Goal: Task Accomplishment & Management: Manage account settings

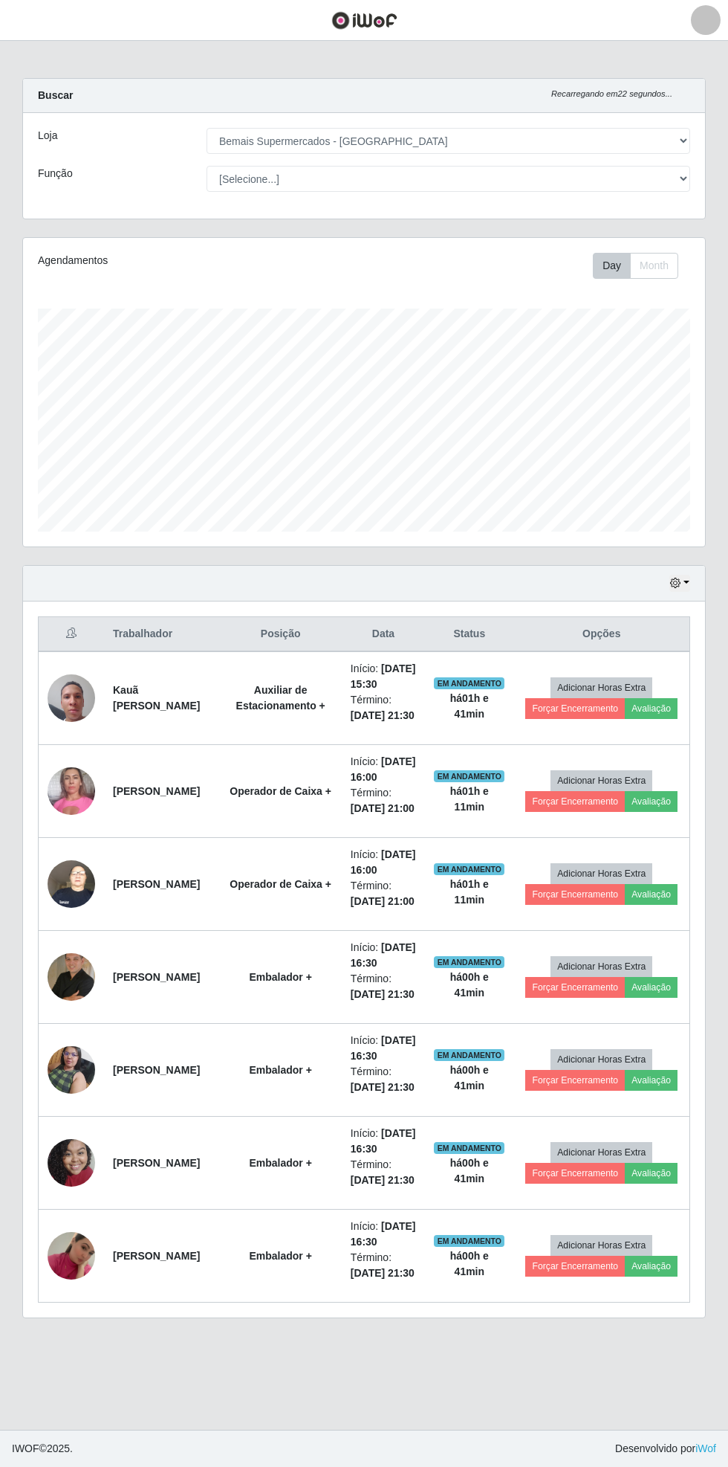
select select "250"
click at [32, 20] on button "button" at bounding box center [18, 20] width 37 height 25
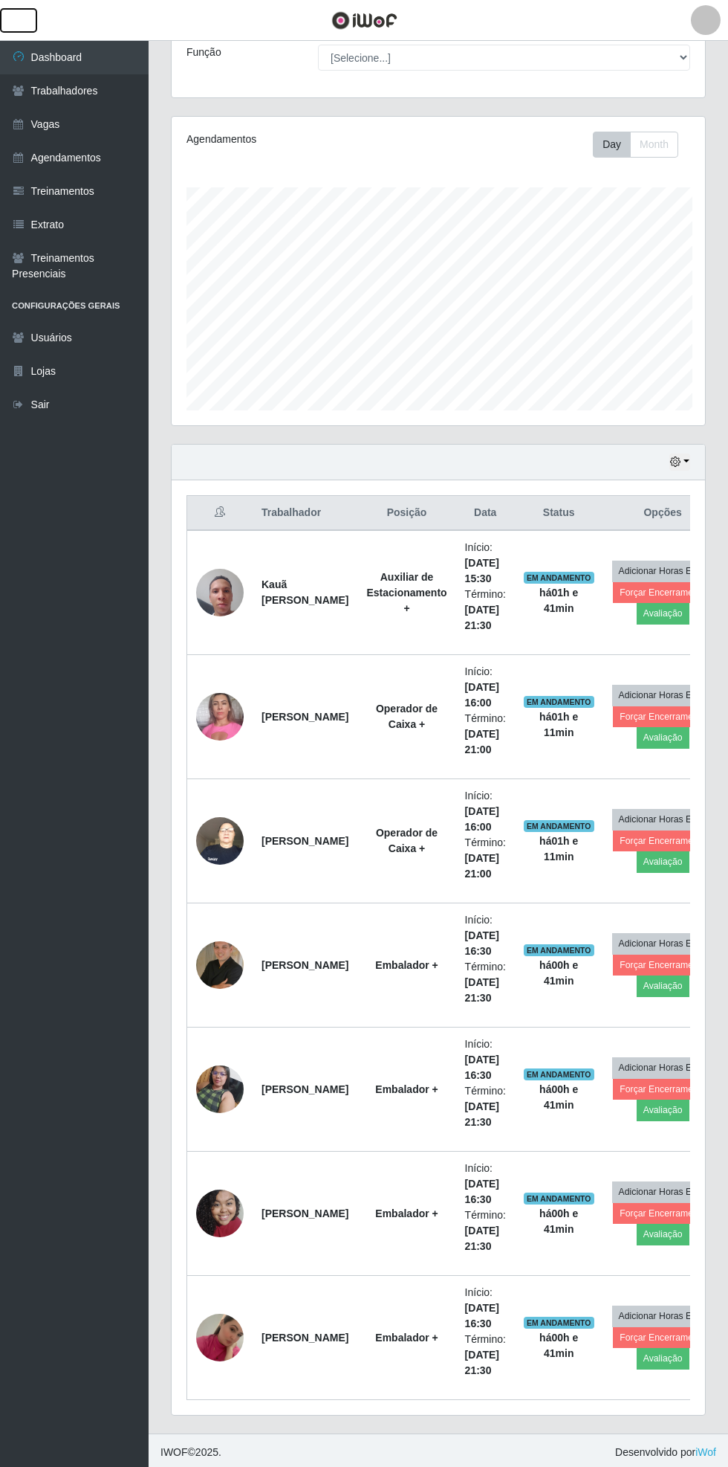
scroll to position [743018, 742792]
click at [63, 124] on link "Vagas" at bounding box center [74, 124] width 149 height 33
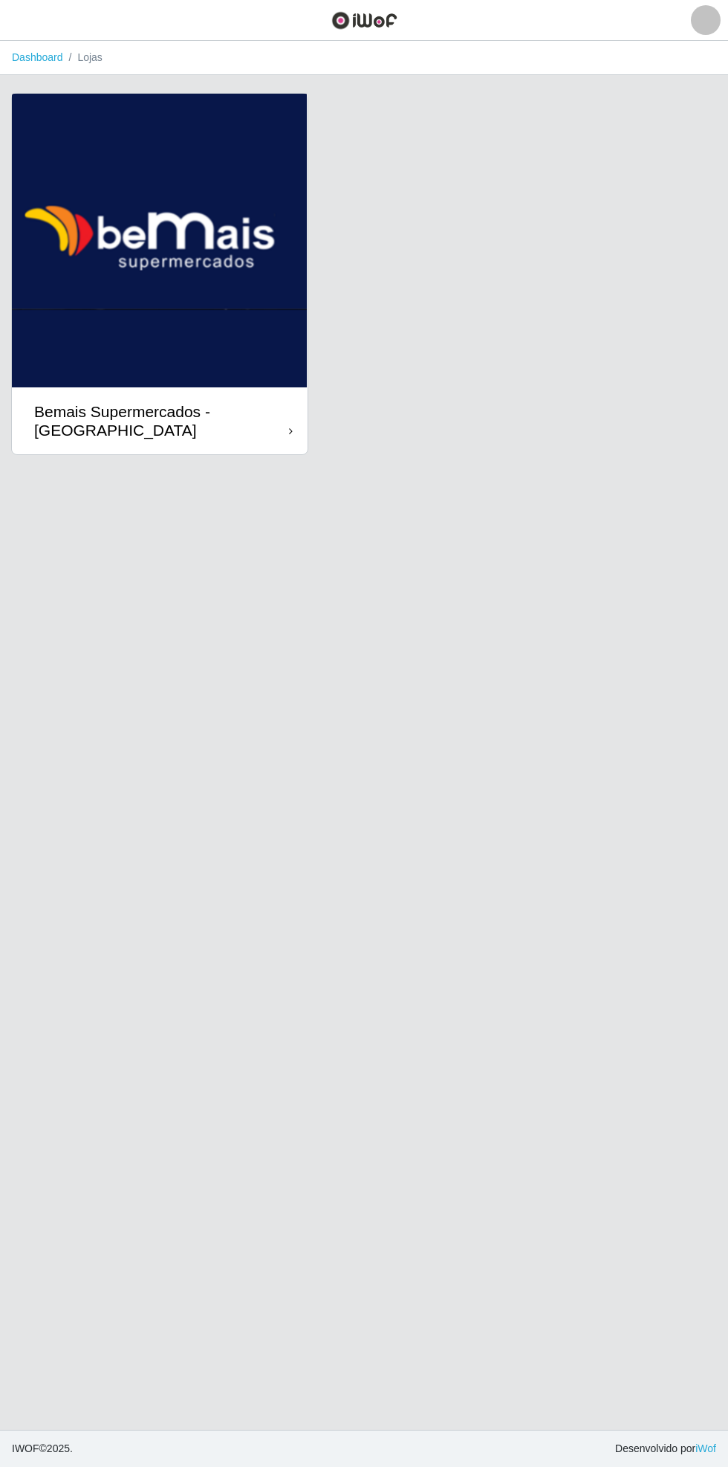
click at [253, 410] on div "Bemais Supermercados - [GEOGRAPHIC_DATA]" at bounding box center [161, 420] width 255 height 37
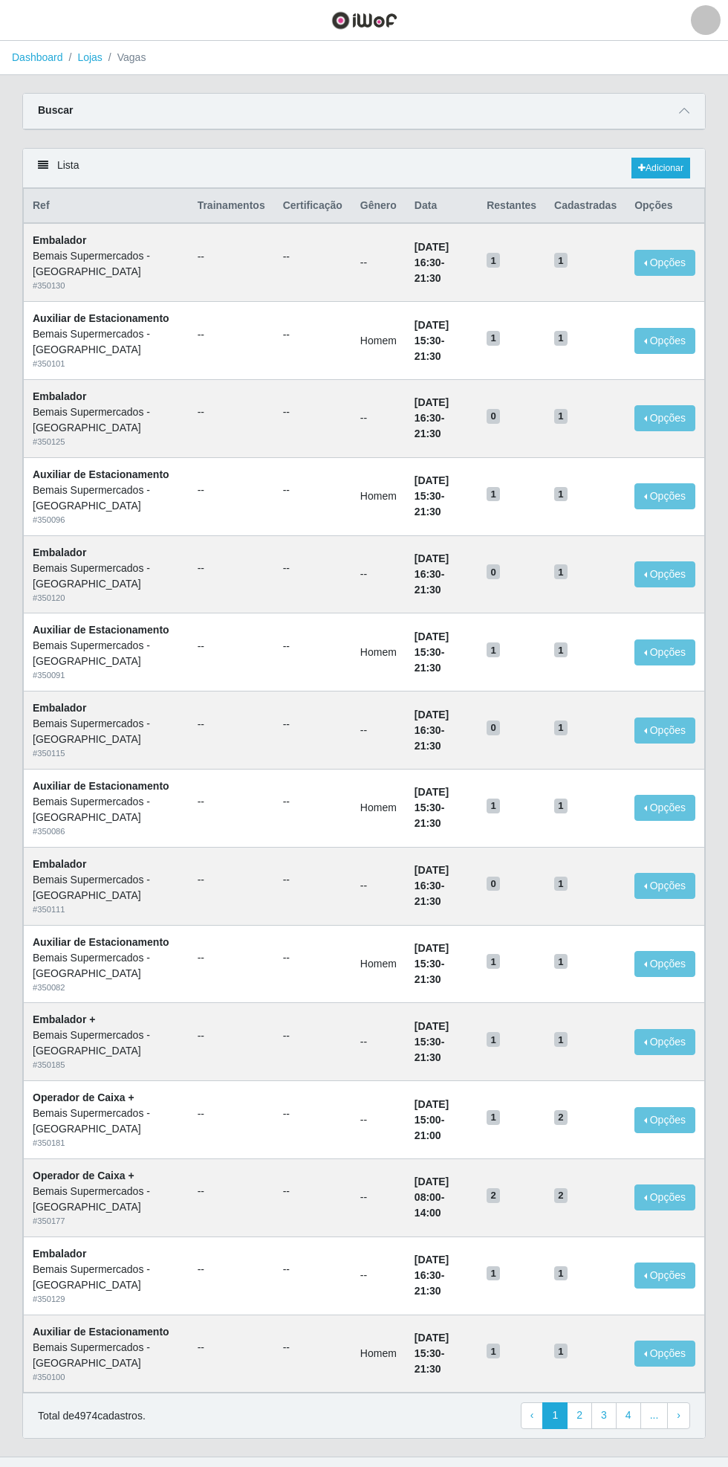
click at [685, 108] on icon at bounding box center [684, 111] width 10 height 10
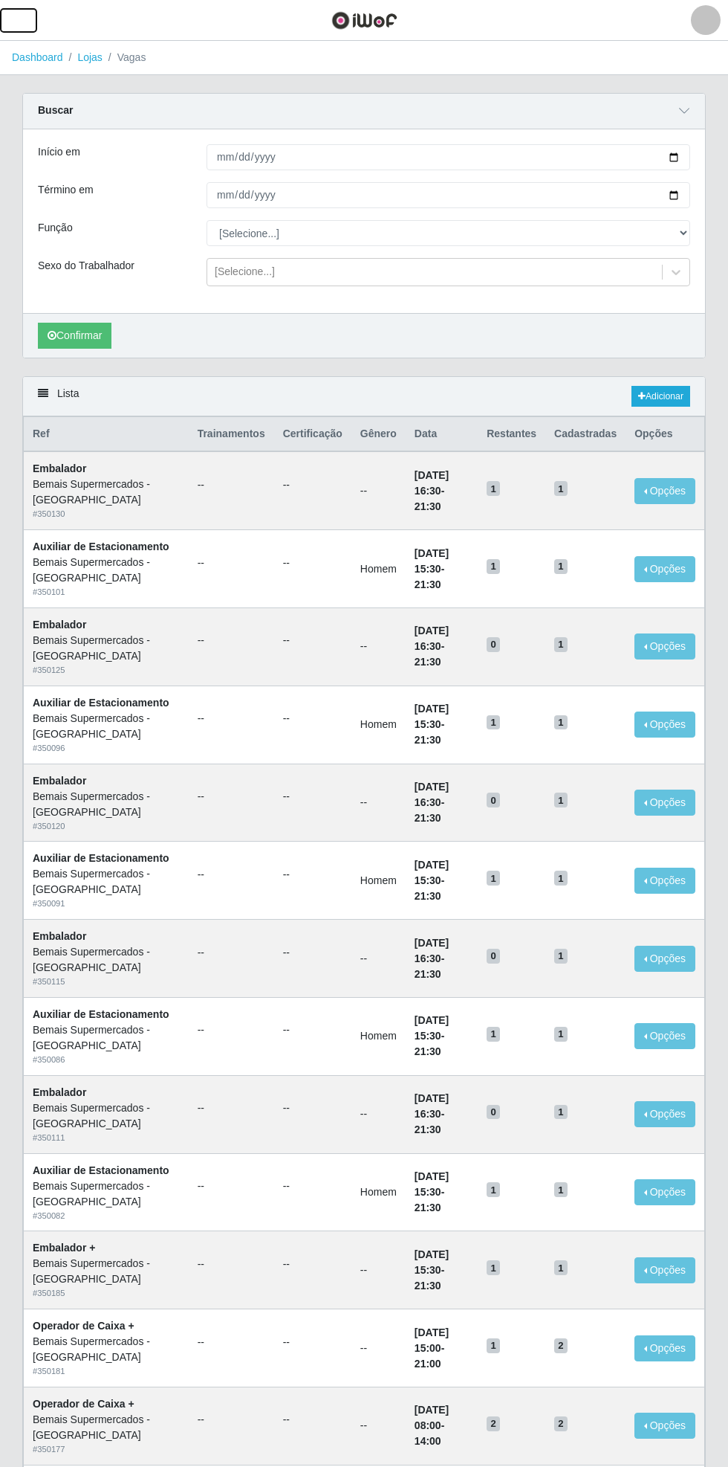
click at [21, 18] on span "button" at bounding box center [18, 20] width 19 height 17
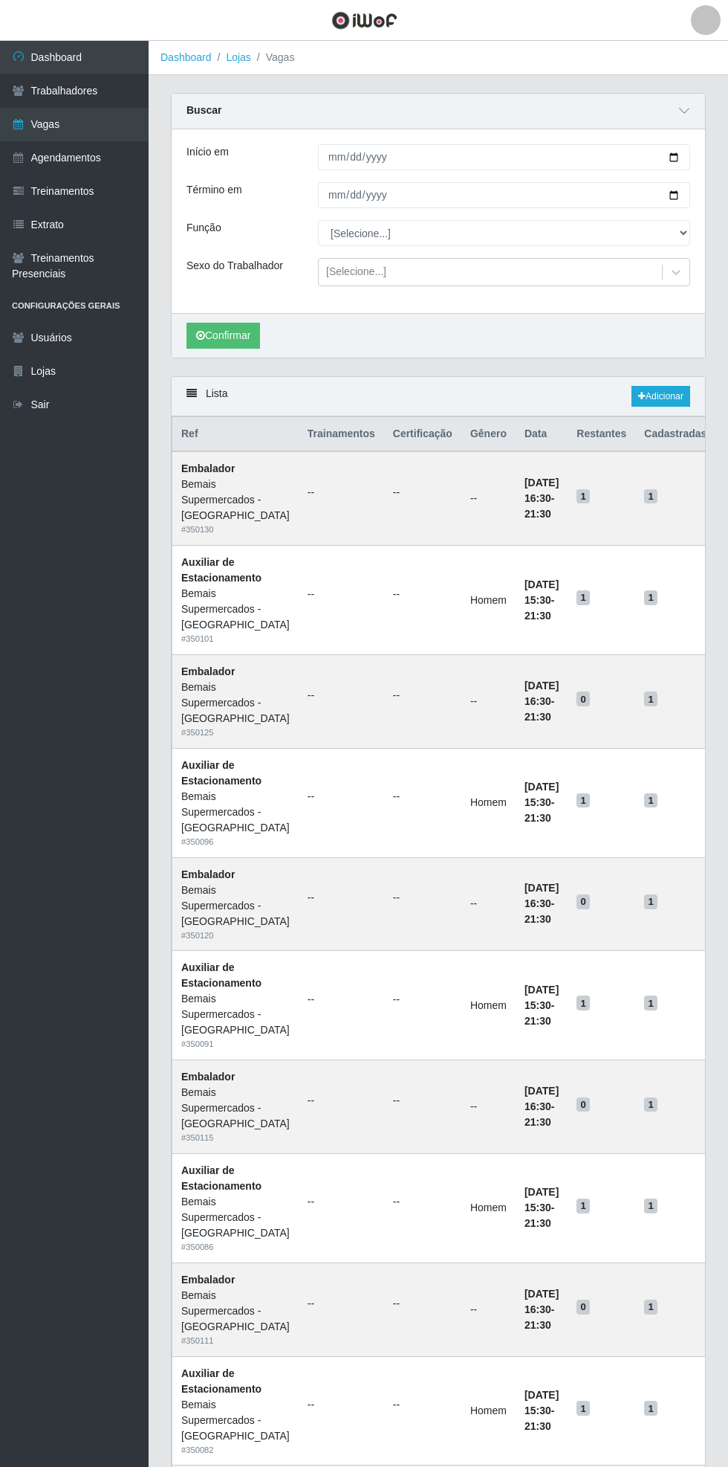
click at [100, 149] on link "Agendamentos" at bounding box center [74, 157] width 149 height 33
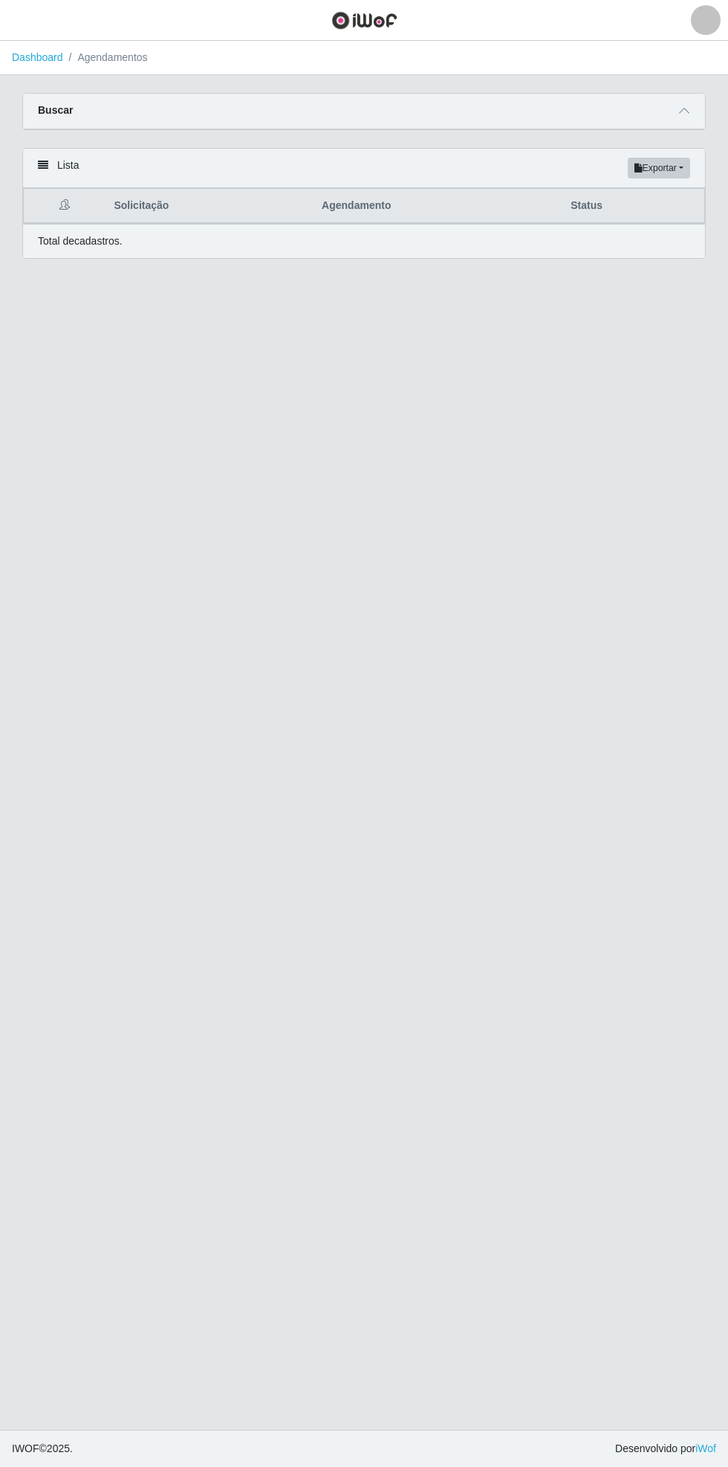
click at [685, 111] on icon at bounding box center [684, 111] width 10 height 10
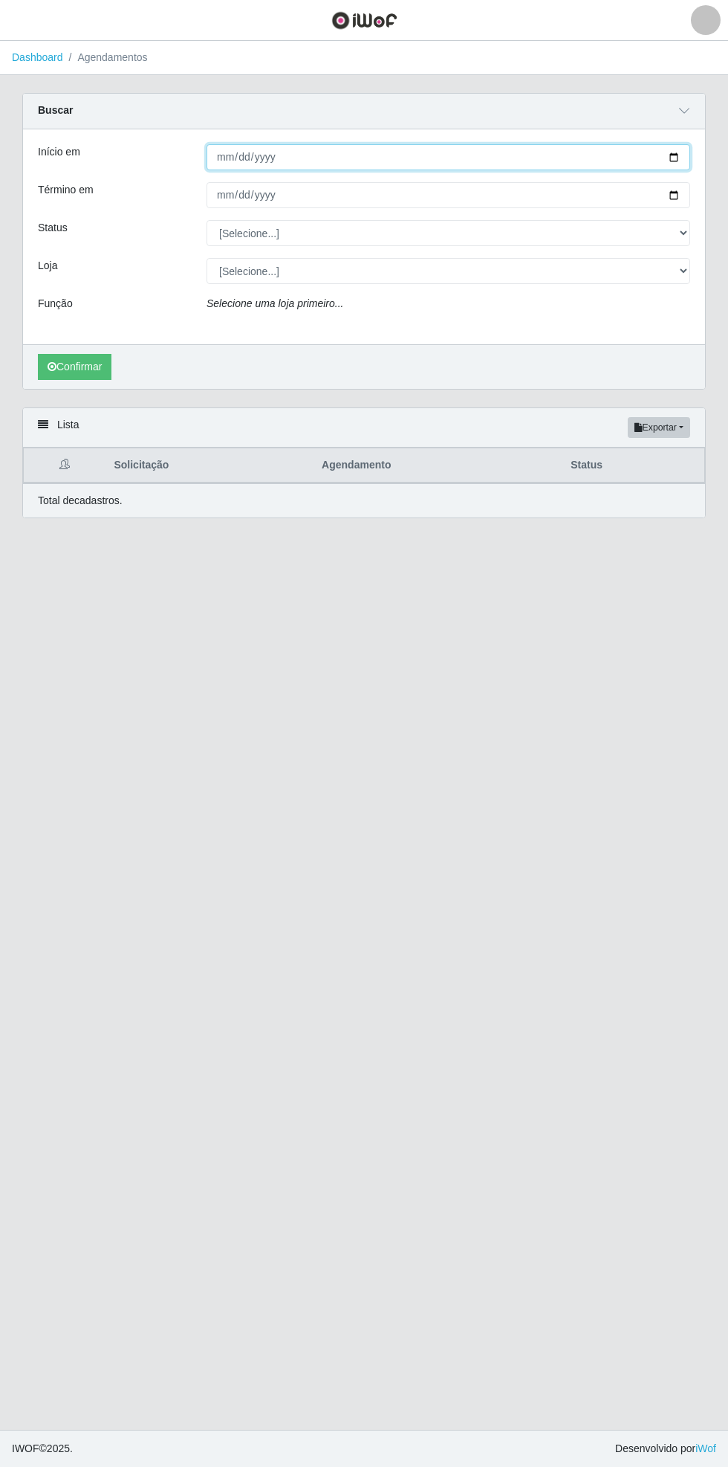
click at [689, 144] on input "Início em" at bounding box center [449, 157] width 484 height 26
type input "[DATE]"
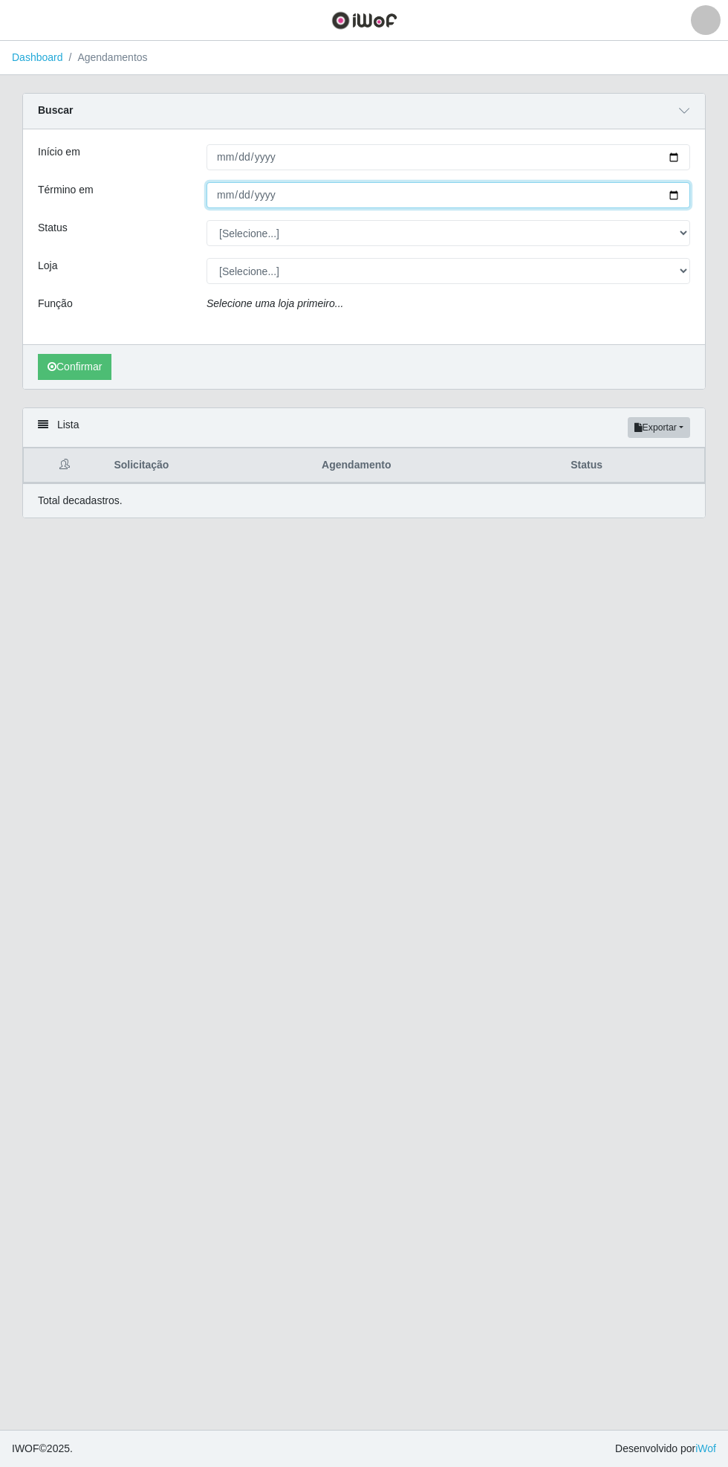
click at [685, 195] on input "Término em" at bounding box center [449, 195] width 484 height 26
type input "[DATE]"
click at [684, 233] on select "[Selecione...] AGENDADO AGUARDANDO LIBERAR EM ANDAMENTO EM REVISÃO FINALIZADO C…" at bounding box center [449, 233] width 484 height 26
click at [207, 220] on select "[Selecione...] AGENDADO AGUARDANDO LIBERAR EM ANDAMENTO EM REVISÃO FINALIZADO C…" at bounding box center [449, 233] width 484 height 26
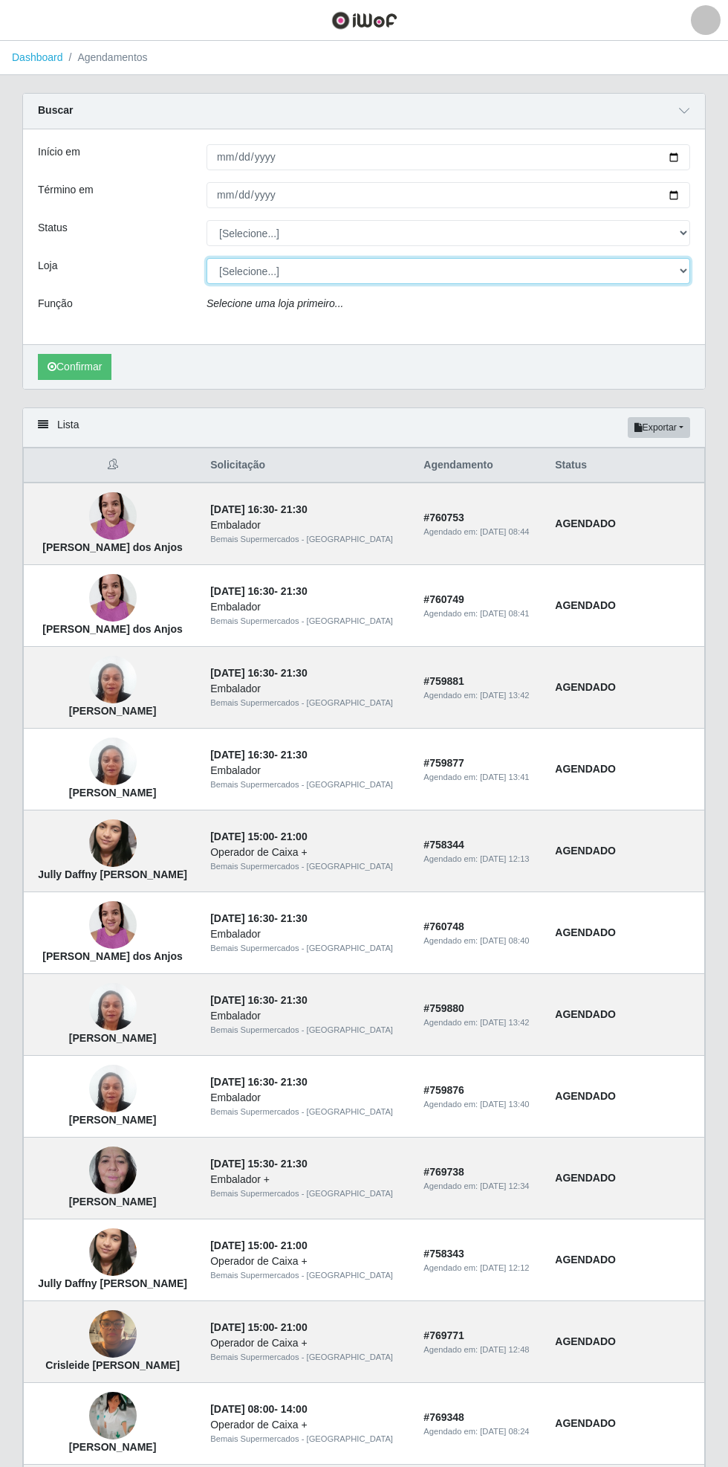
click at [679, 279] on select "[Selecione...] Bemais Supermercados - [GEOGRAPHIC_DATA]" at bounding box center [449, 271] width 484 height 26
select select "250"
click at [207, 258] on select "[Selecione...] Bemais Supermercados - [GEOGRAPHIC_DATA]" at bounding box center [449, 271] width 484 height 26
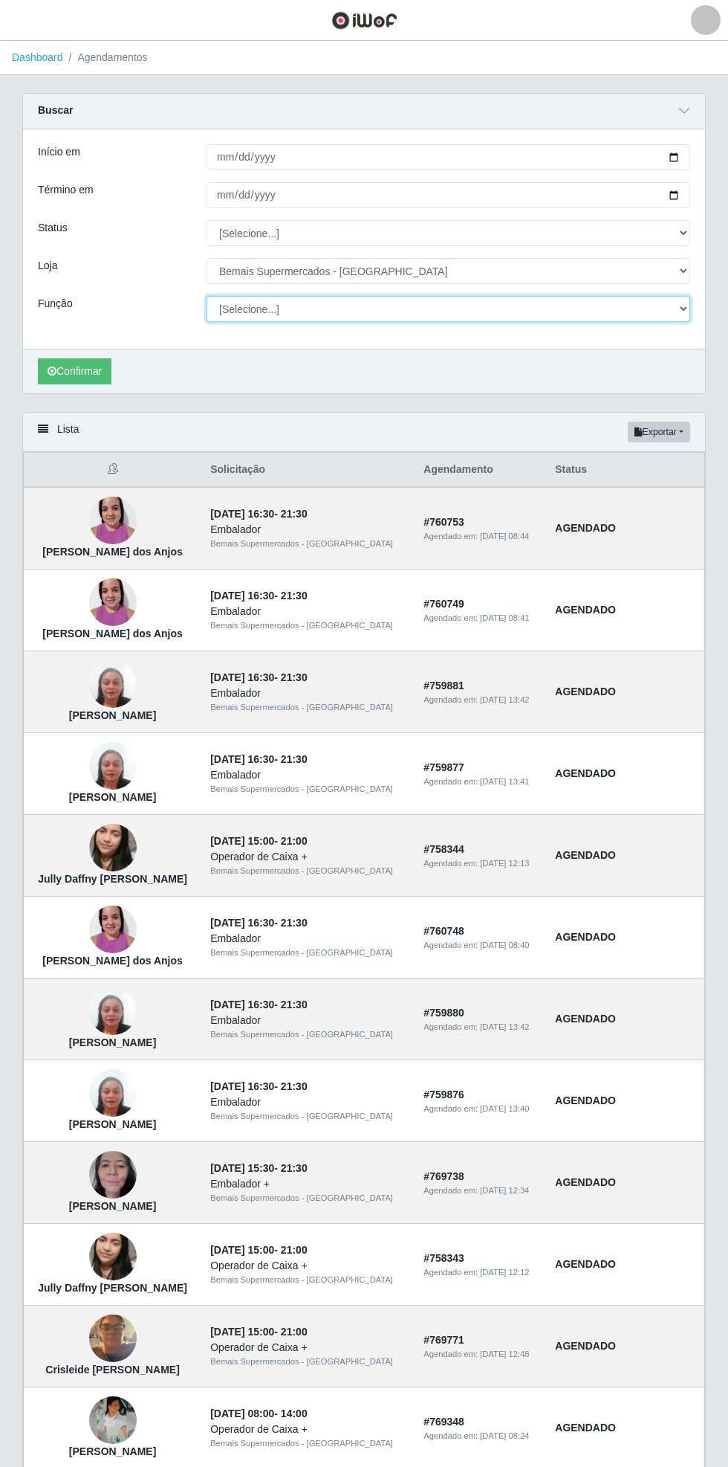
click at [681, 312] on select "[Selecione...] ASG ASG + ASG ++ Auxiliar de Estacionamento Auxiliar de Estacion…" at bounding box center [449, 309] width 484 height 26
select select "22"
click at [207, 296] on select "[Selecione...] ASG ASG + ASG ++ Auxiliar de Estacionamento Auxiliar de Estacion…" at bounding box center [449, 309] width 484 height 26
click at [74, 369] on button "Confirmar" at bounding box center [75, 371] width 74 height 26
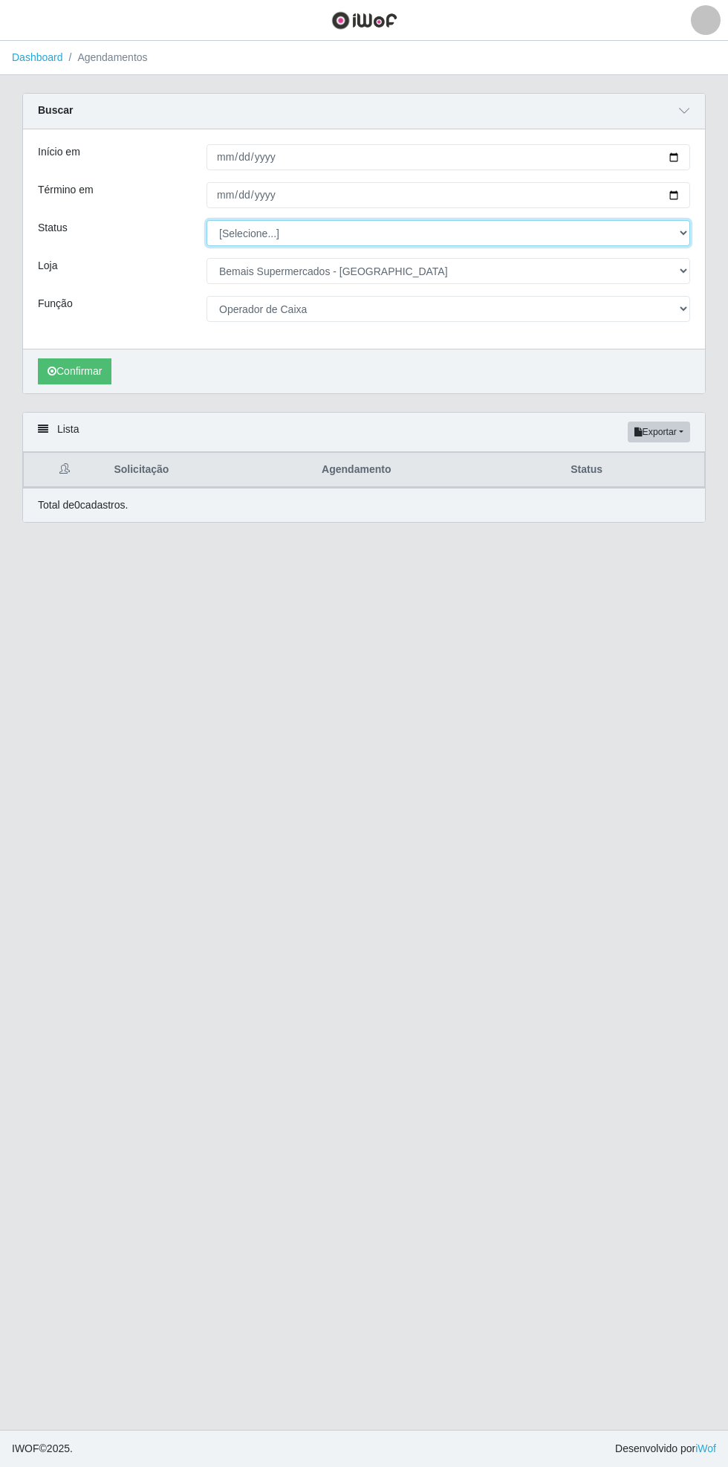
click at [682, 239] on select "[Selecione...] AGENDADO AGUARDANDO LIBERAR EM ANDAMENTO EM REVISÃO FINALIZADO C…" at bounding box center [449, 233] width 484 height 26
select select "FINALIZADO"
click at [207, 220] on select "[Selecione...] AGENDADO AGUARDANDO LIBERAR EM ANDAMENTO EM REVISÃO FINALIZADO C…" at bounding box center [449, 233] width 484 height 26
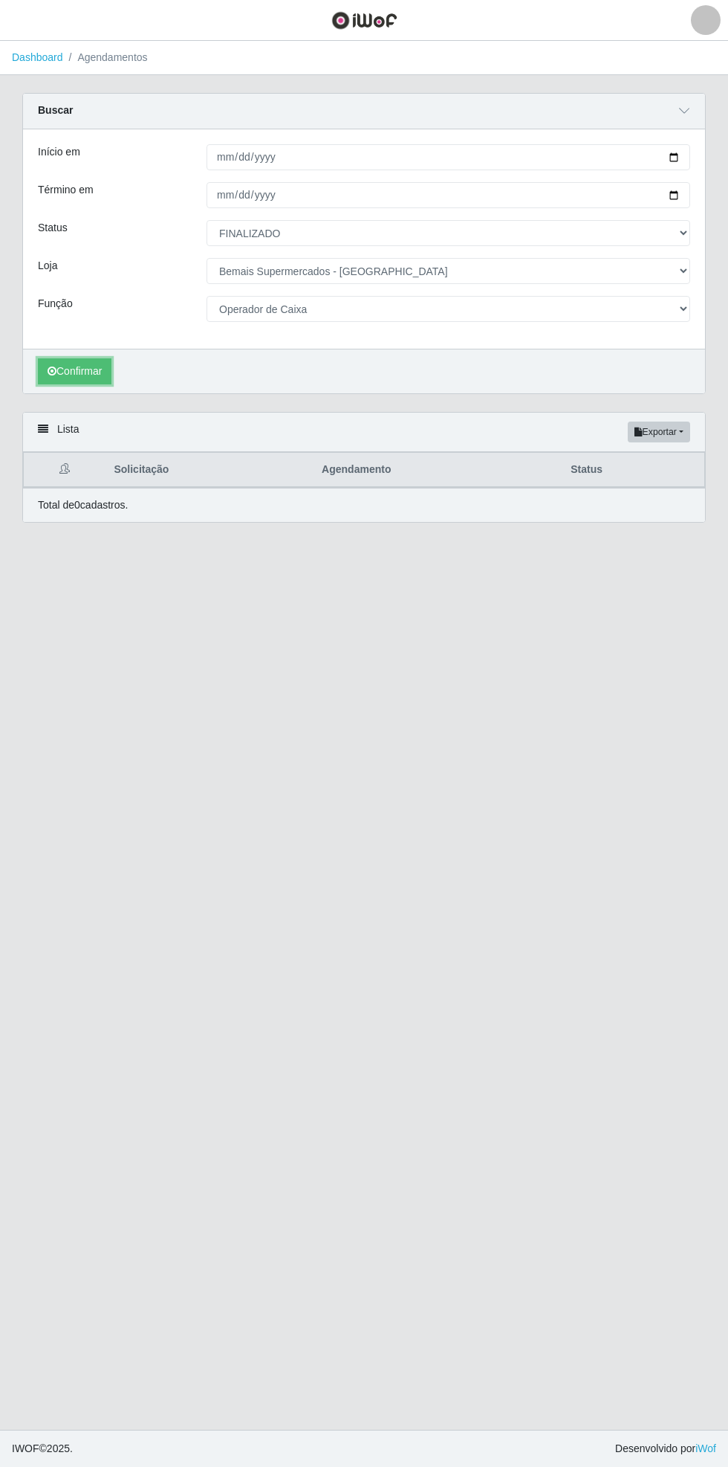
click at [80, 369] on button "Confirmar" at bounding box center [75, 371] width 74 height 26
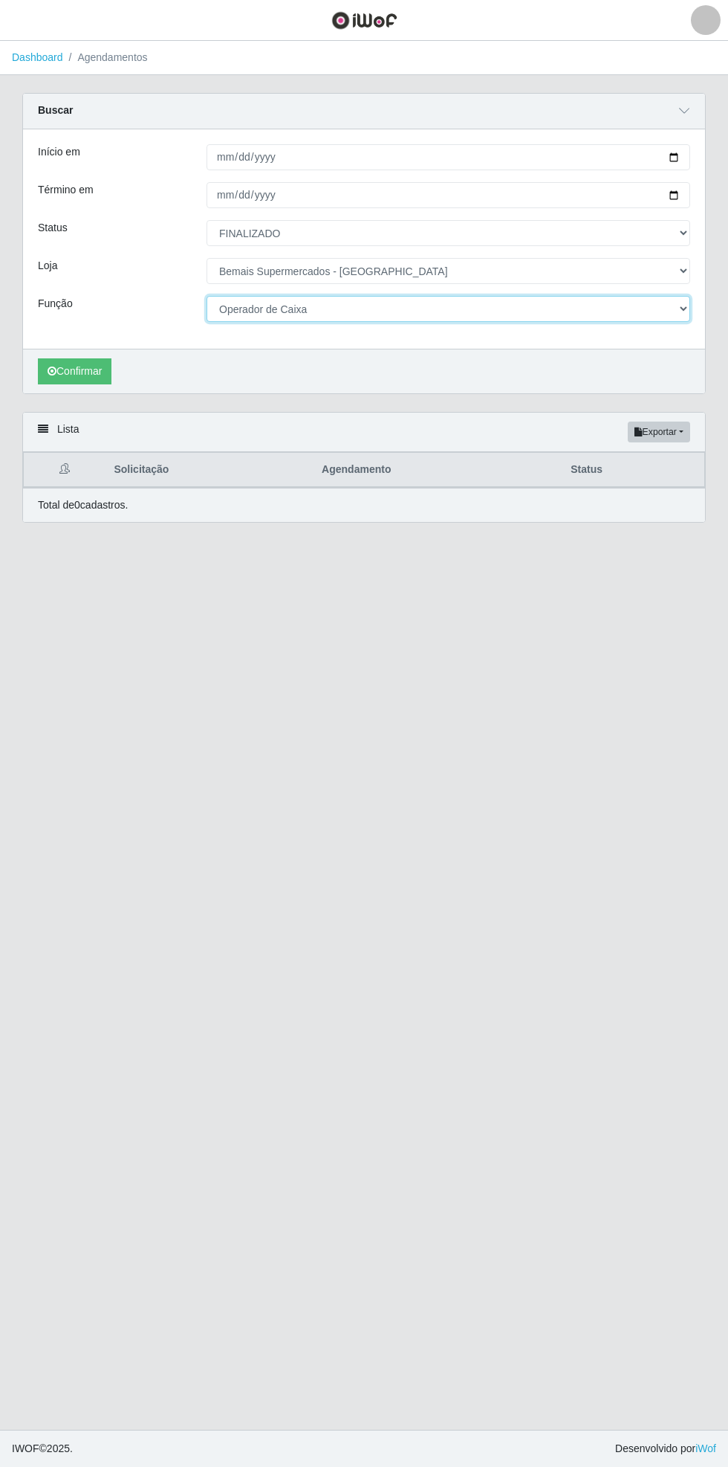
click at [668, 320] on select "[Selecione...] ASG ASG + ASG ++ Auxiliar de Estacionamento Auxiliar de Estacion…" at bounding box center [449, 309] width 484 height 26
click at [207, 296] on select "[Selecione...] ASG ASG + ASG ++ Auxiliar de Estacionamento Auxiliar de Estacion…" at bounding box center [449, 309] width 484 height 26
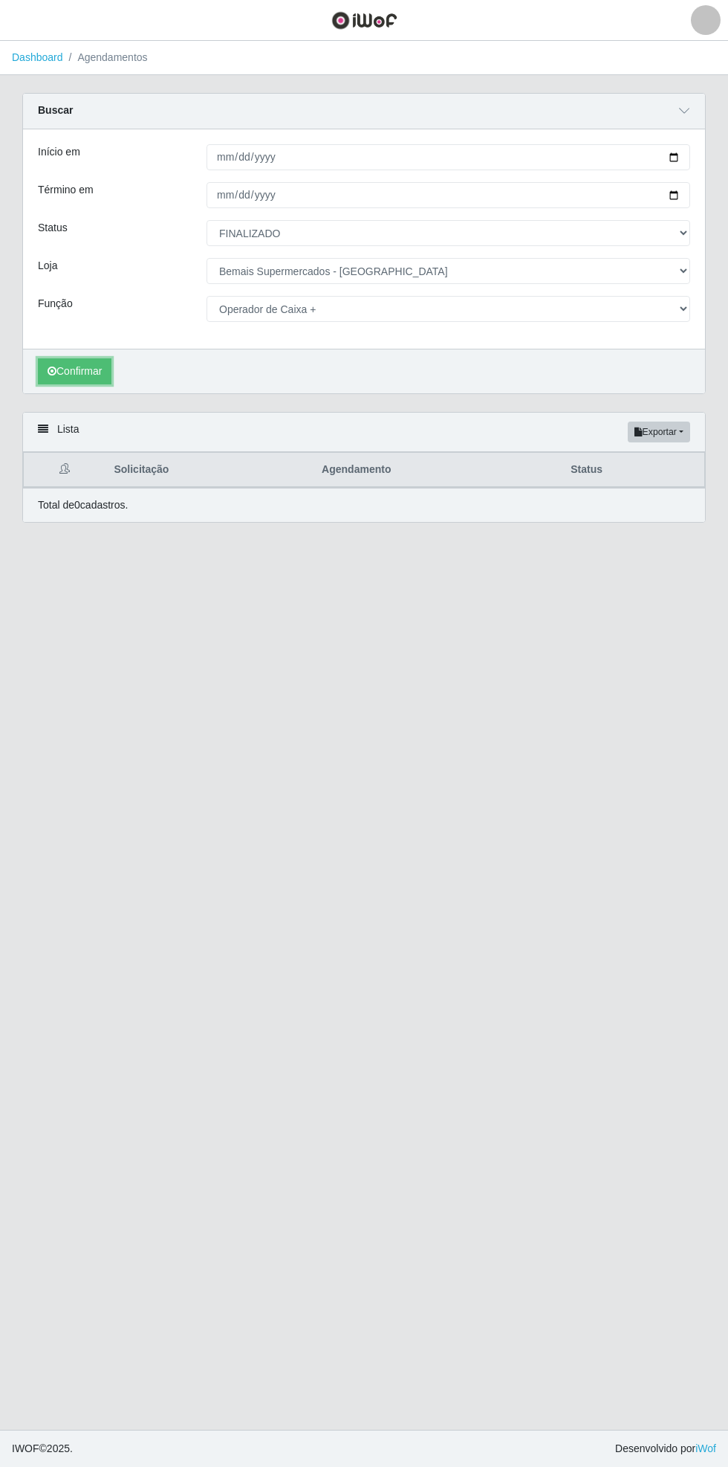
click at [70, 378] on button "Confirmar" at bounding box center [75, 371] width 74 height 26
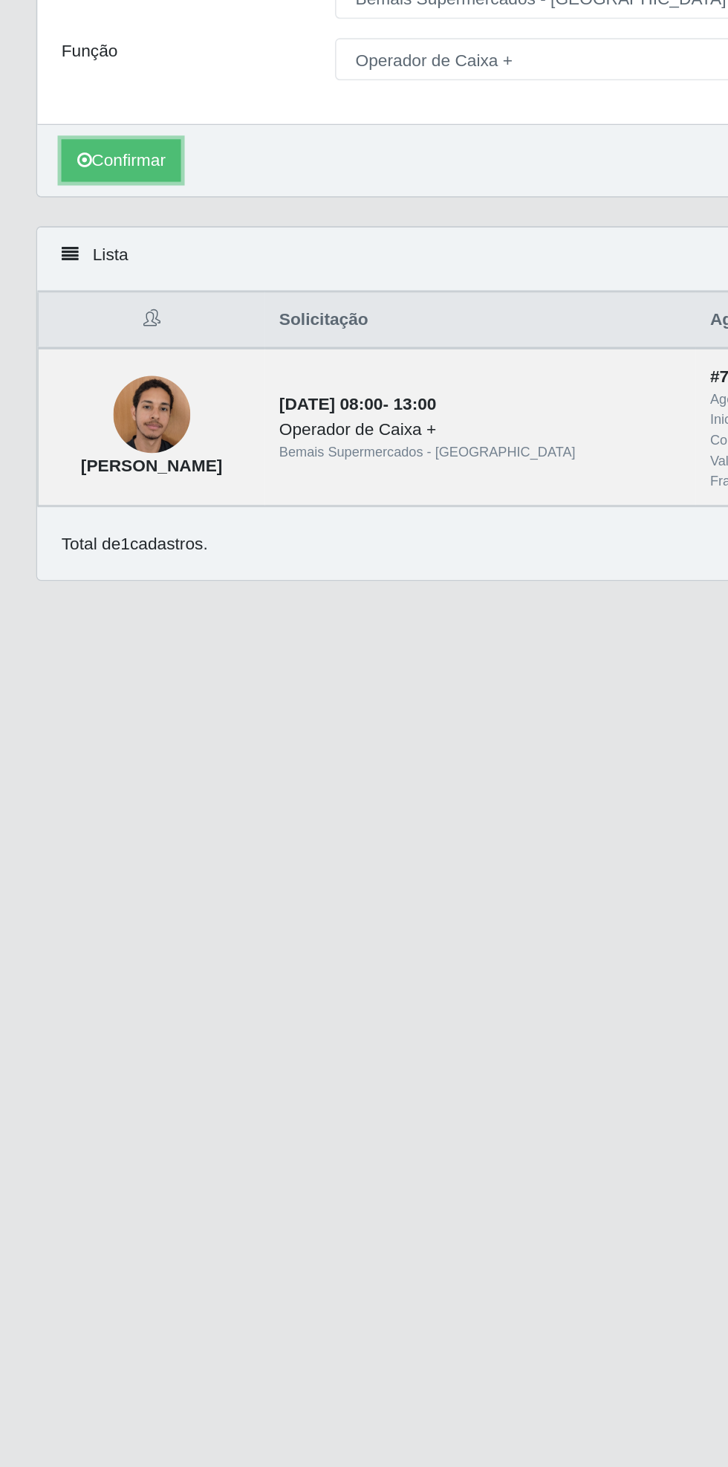
select select "22"
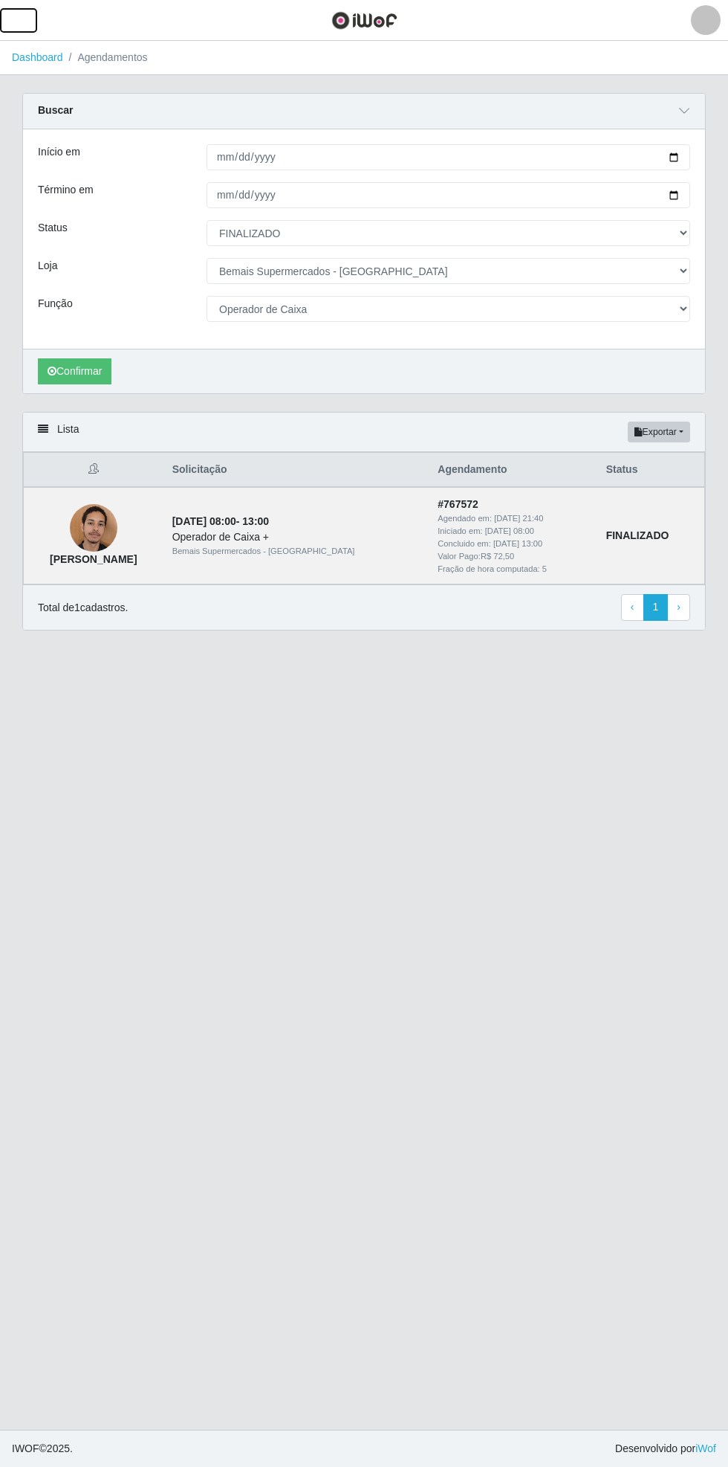
click at [18, 16] on span "button" at bounding box center [18, 20] width 19 height 17
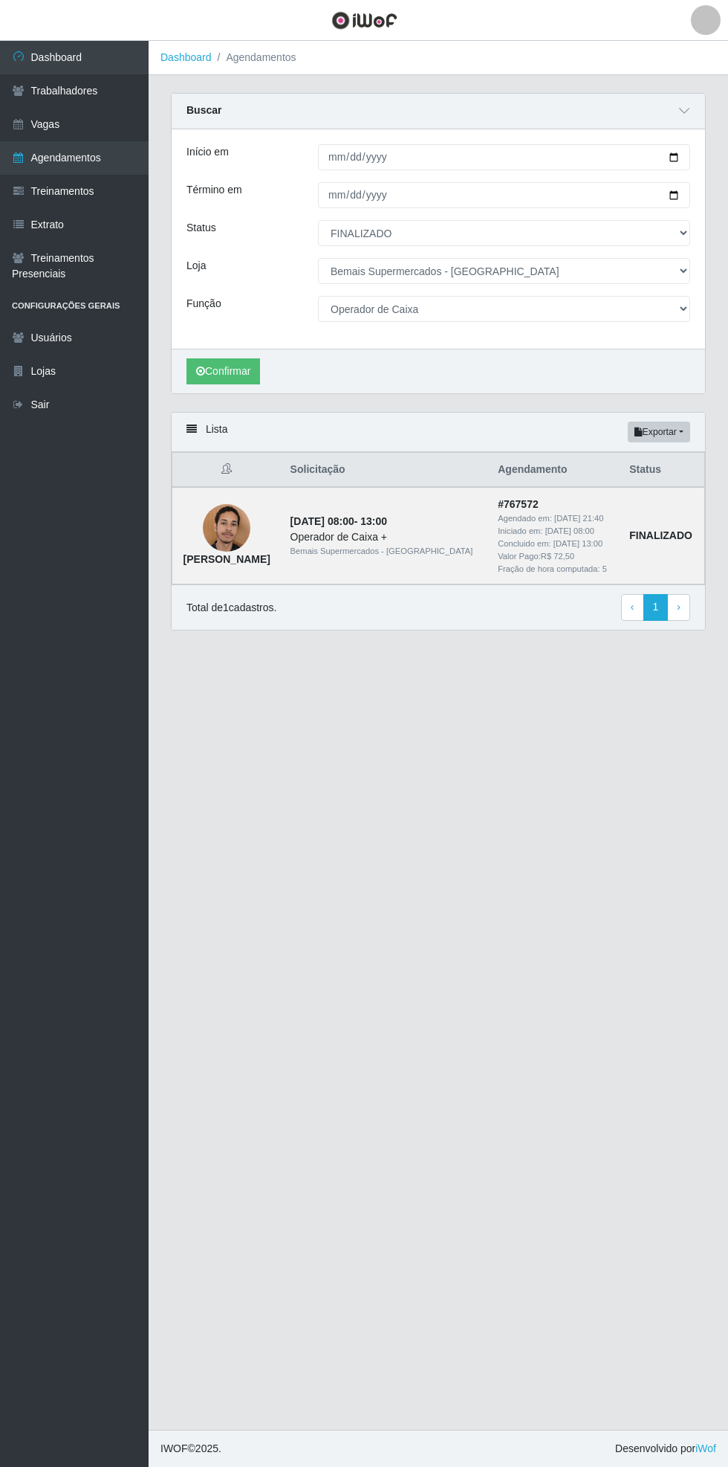
click at [101, 338] on link "Usuários" at bounding box center [74, 337] width 149 height 33
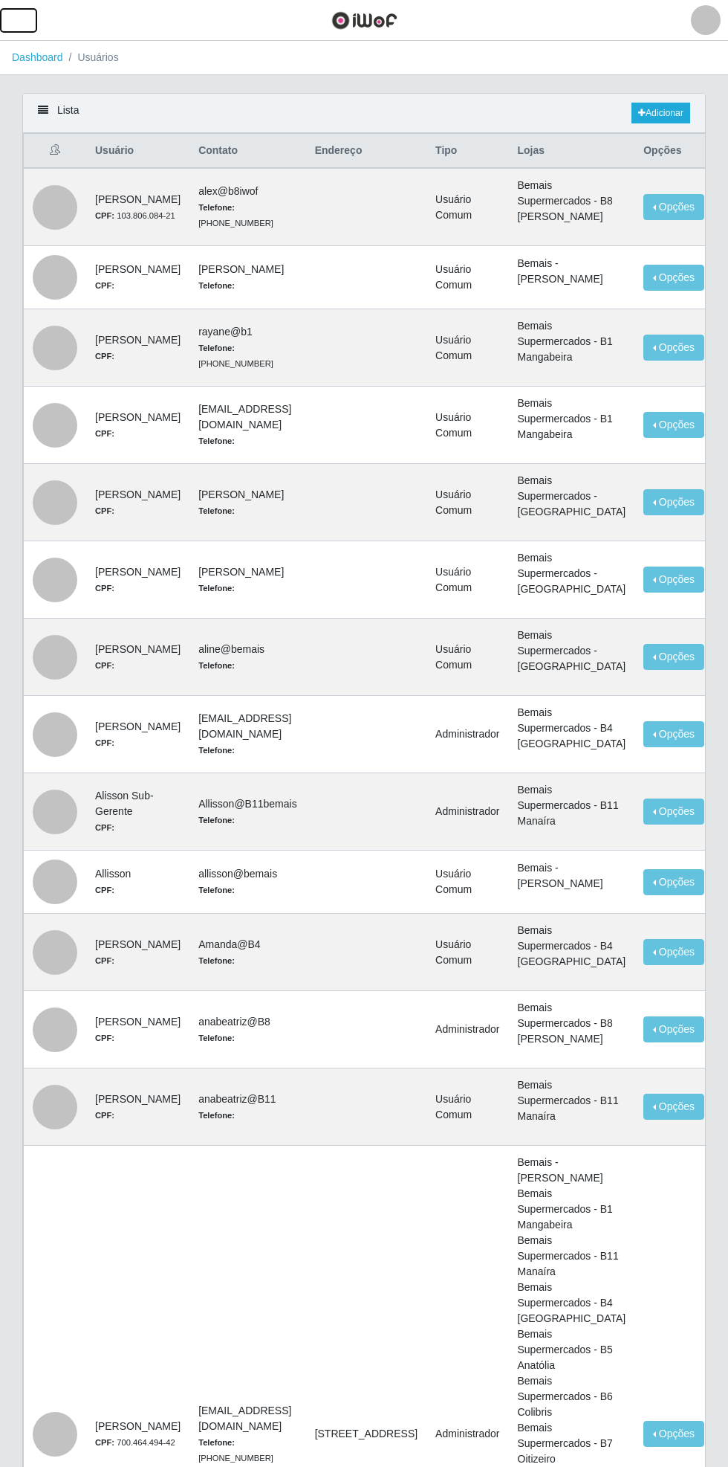
click at [22, 19] on span "button" at bounding box center [18, 20] width 19 height 17
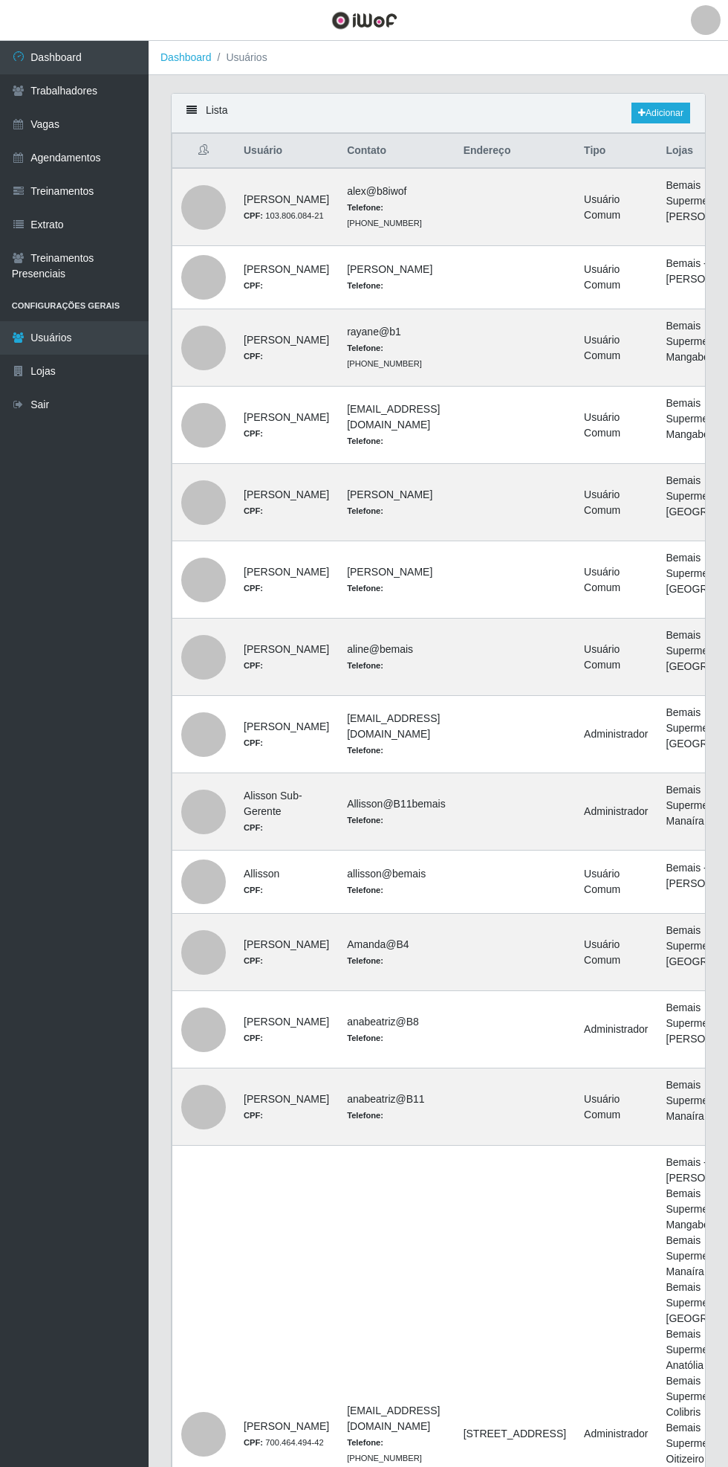
click at [100, 86] on link "Trabalhadores" at bounding box center [74, 90] width 149 height 33
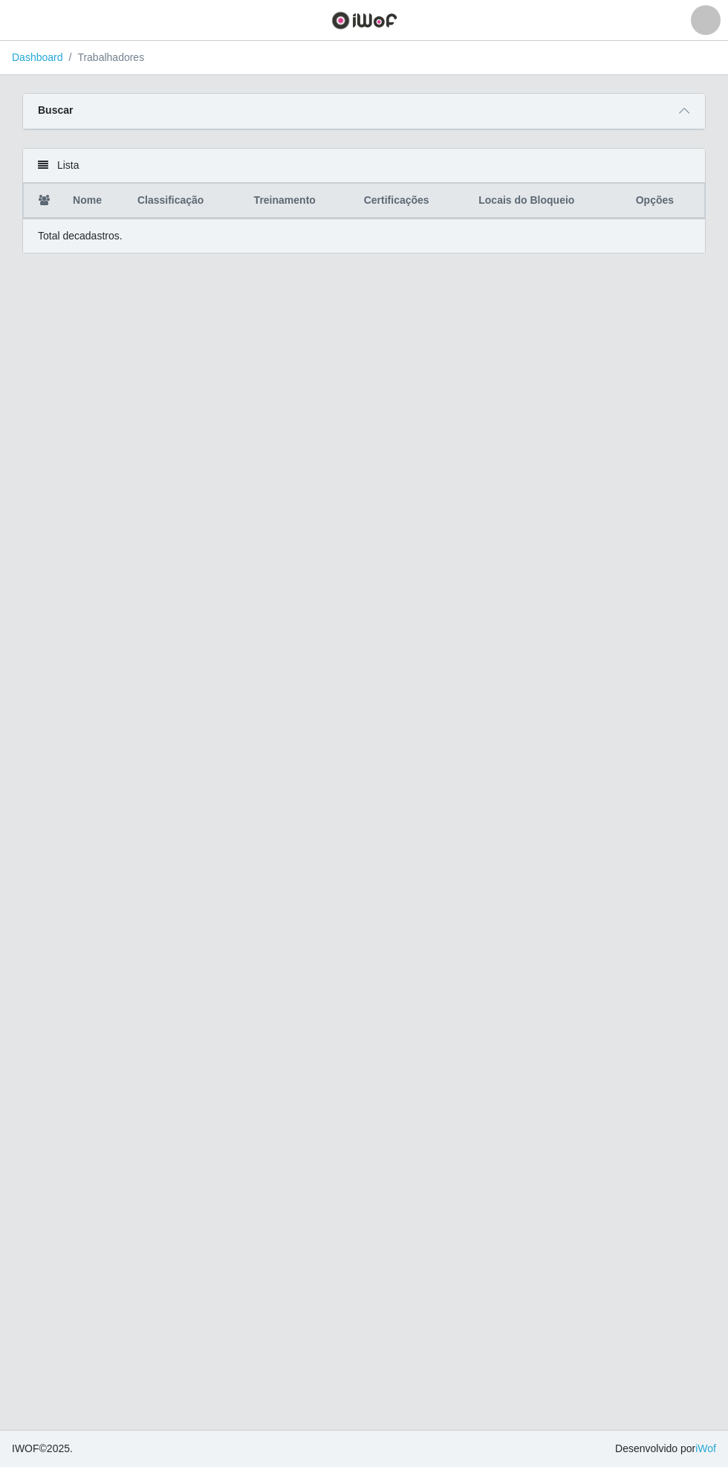
click at [685, 109] on icon at bounding box center [684, 111] width 10 height 10
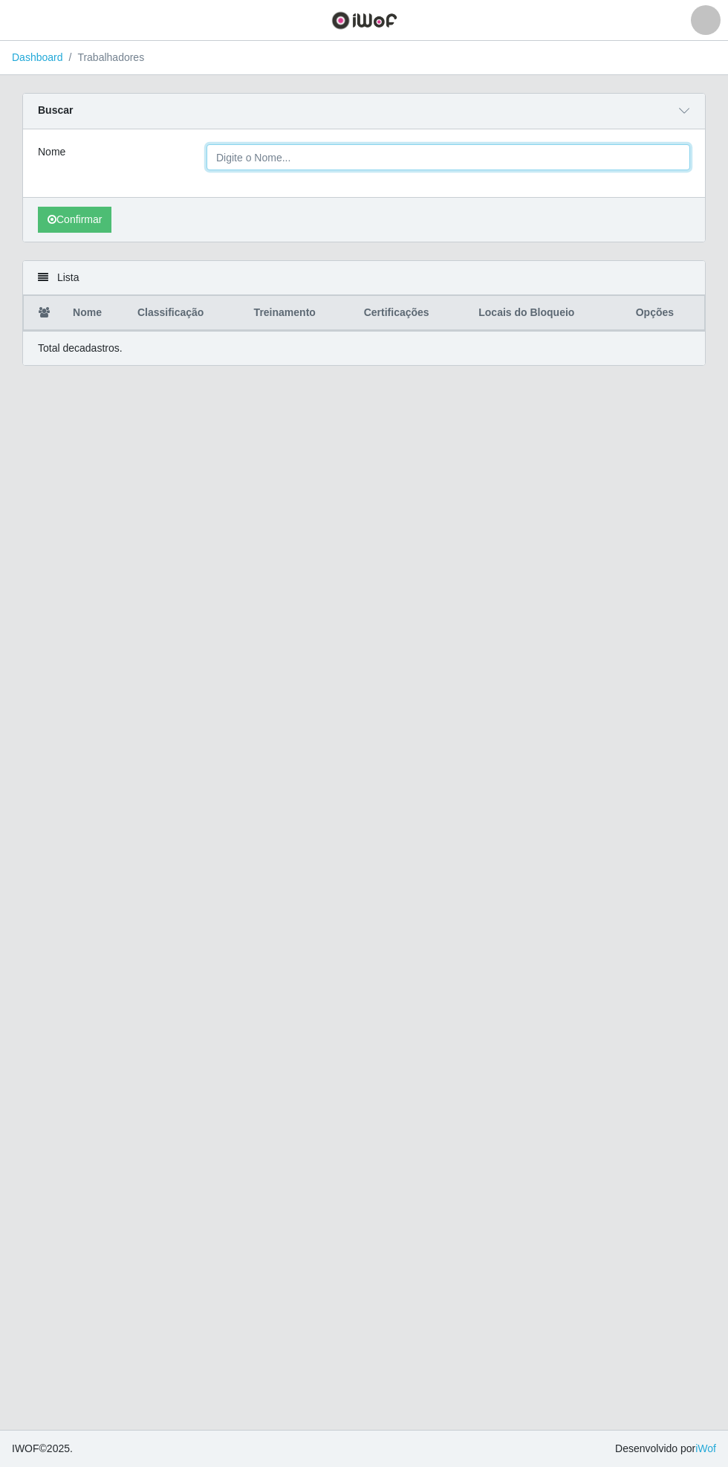
click at [504, 156] on input "Nome" at bounding box center [449, 157] width 484 height 26
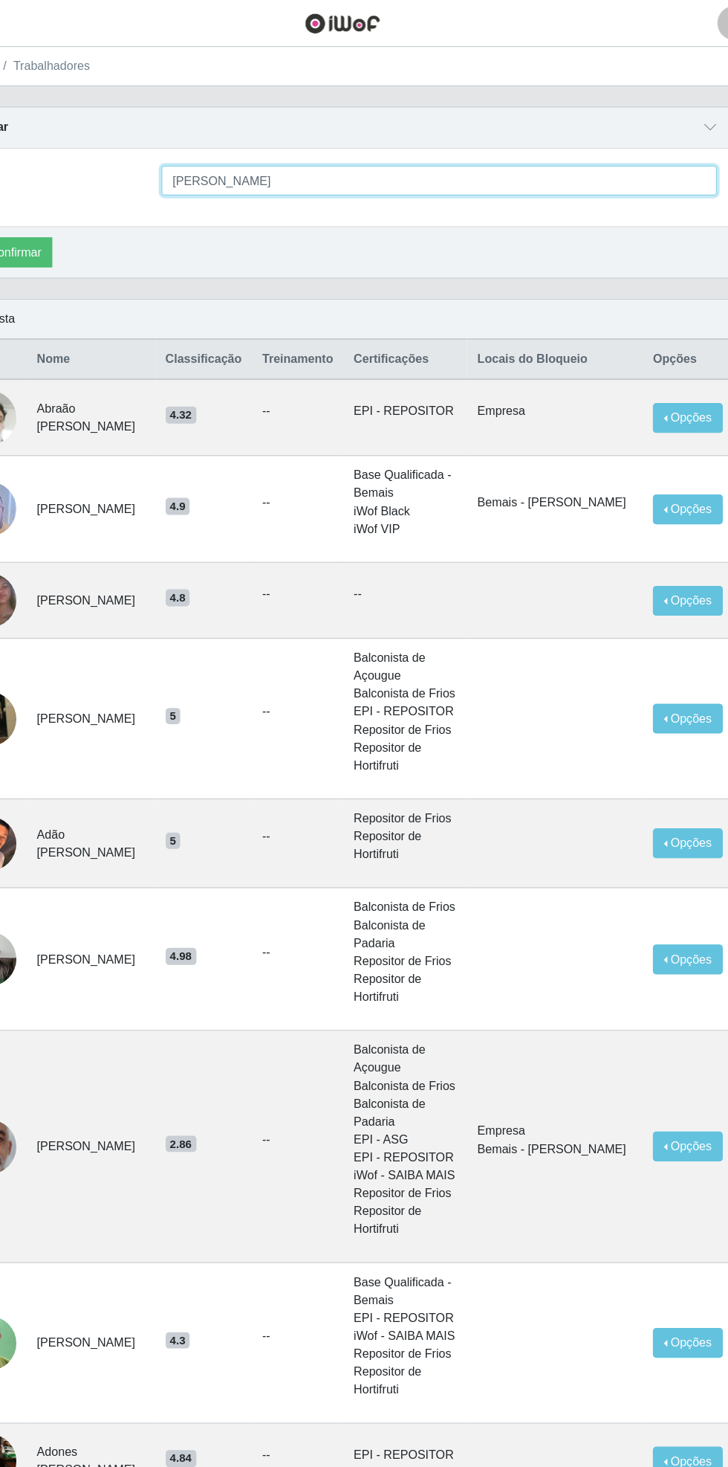
click at [436, 159] on input "[PERSON_NAME]" at bounding box center [449, 157] width 484 height 26
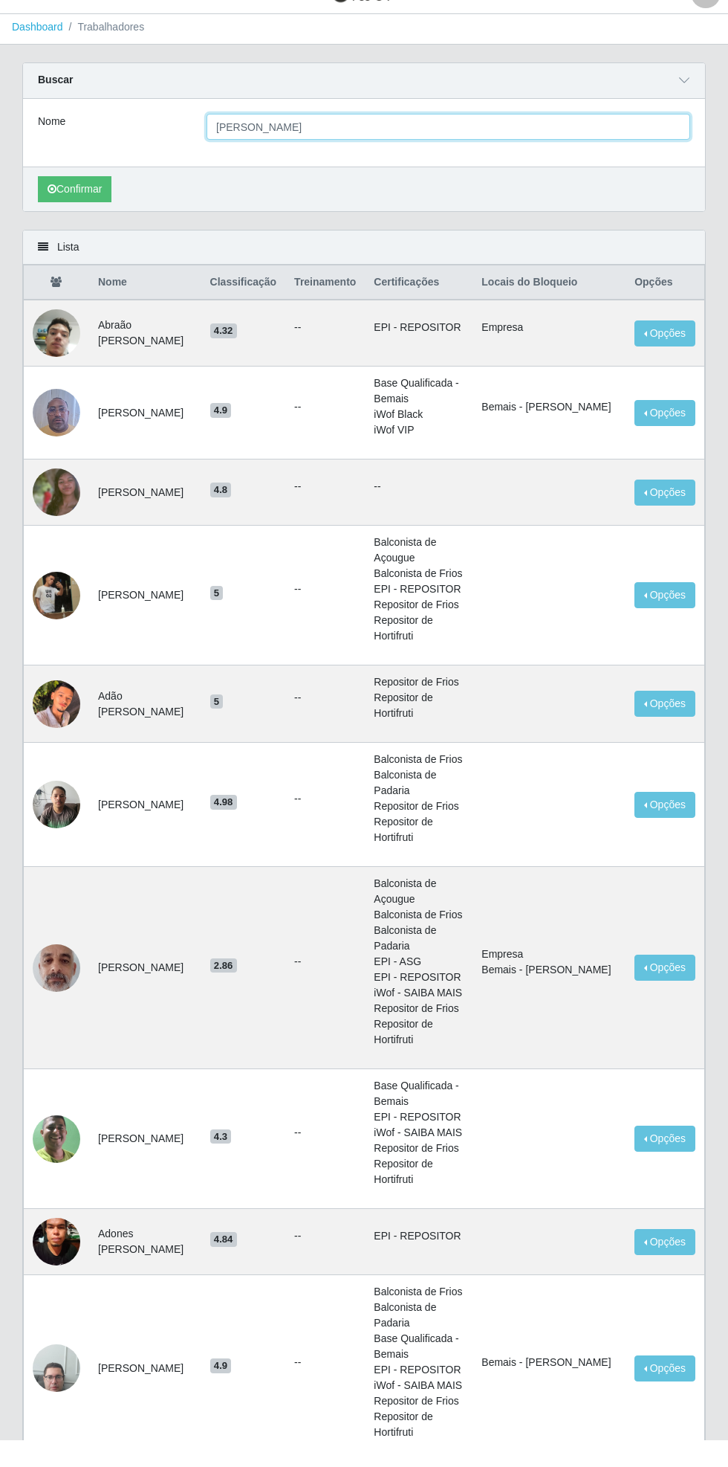
scroll to position [4, 0]
type input "[PERSON_NAME]"
click at [73, 216] on button "Confirmar" at bounding box center [75, 215] width 74 height 26
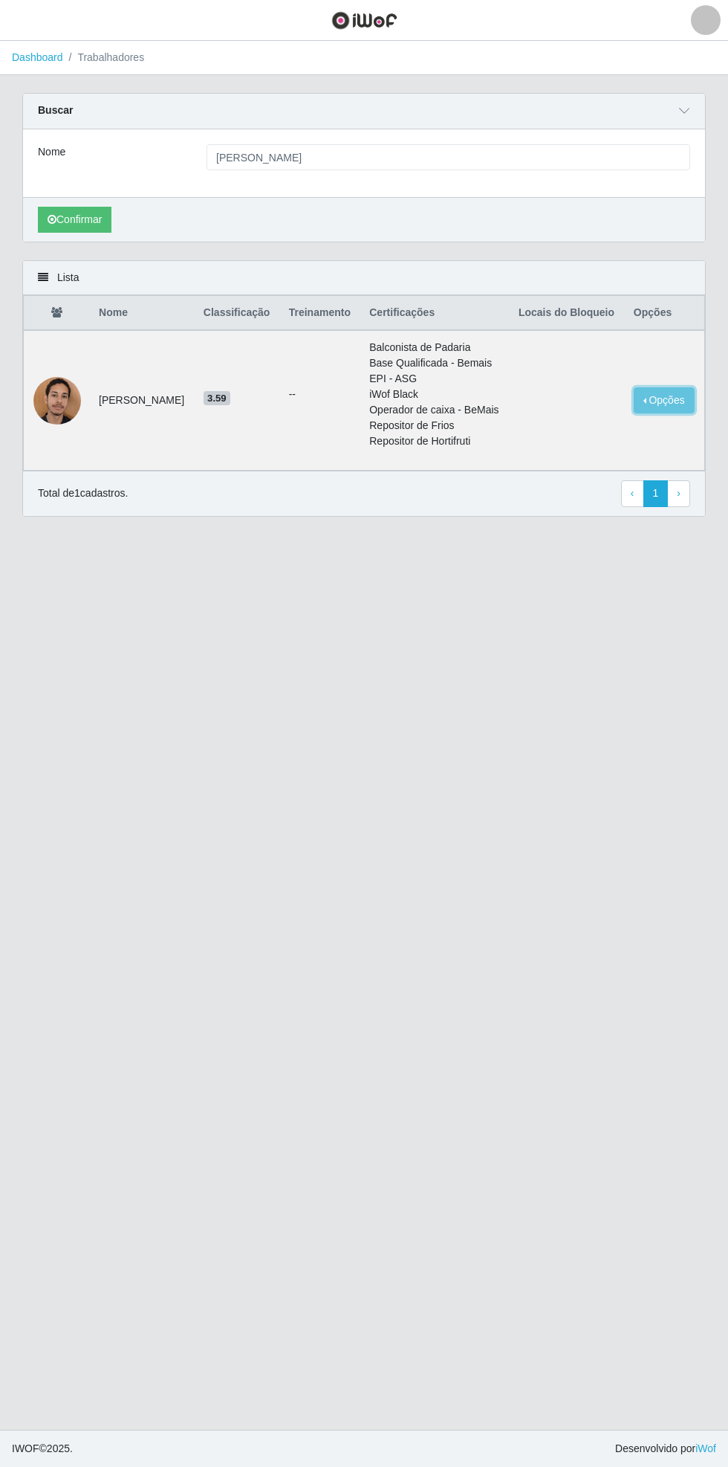
click at [662, 413] on button "Opções" at bounding box center [664, 400] width 61 height 26
click at [546, 450] on button "Bloquear - Loja" at bounding box center [572, 434] width 120 height 30
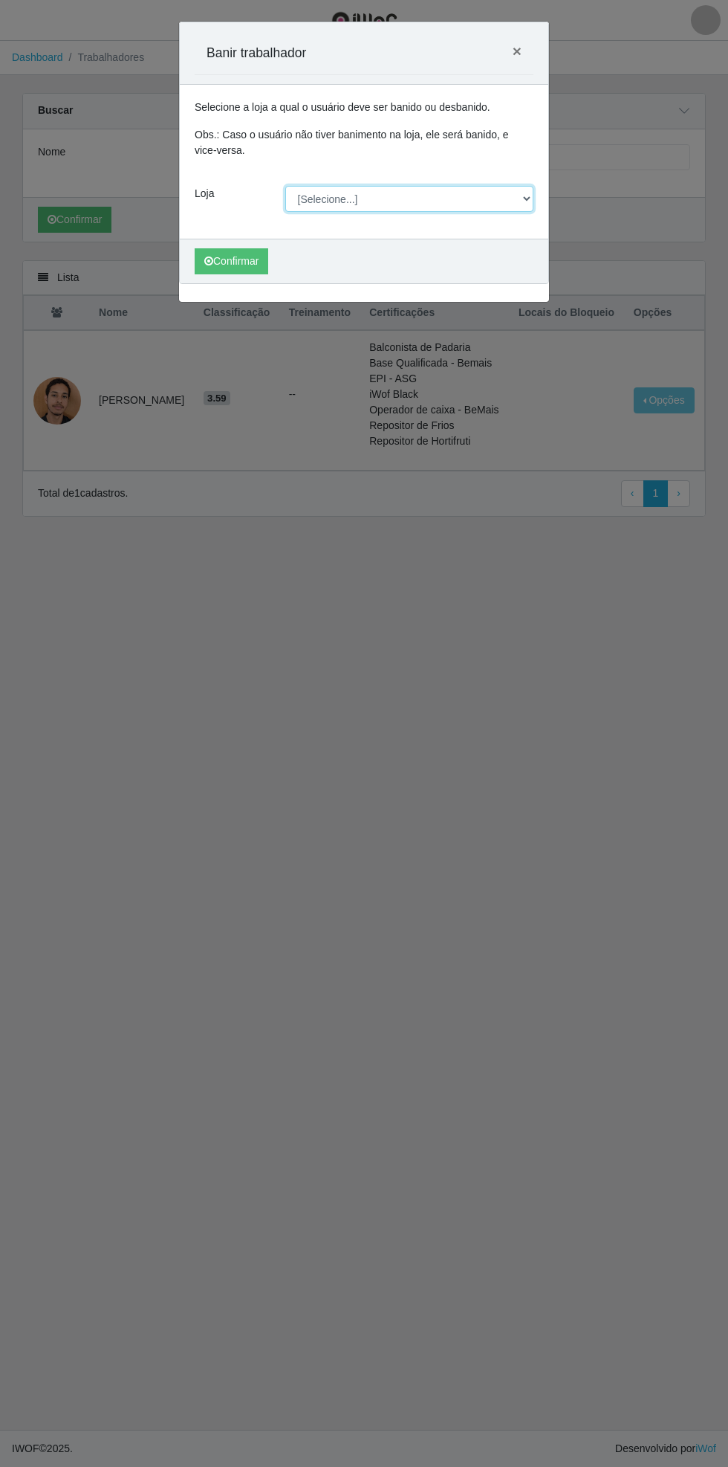
click at [527, 195] on select "[Selecione...] Bemais Supermercados - [GEOGRAPHIC_DATA]" at bounding box center [409, 199] width 249 height 26
select select "250"
click at [285, 186] on select "[Selecione...] Bemais Supermercados - [GEOGRAPHIC_DATA]" at bounding box center [409, 199] width 249 height 26
click at [208, 268] on button "Confirmar" at bounding box center [232, 261] width 74 height 26
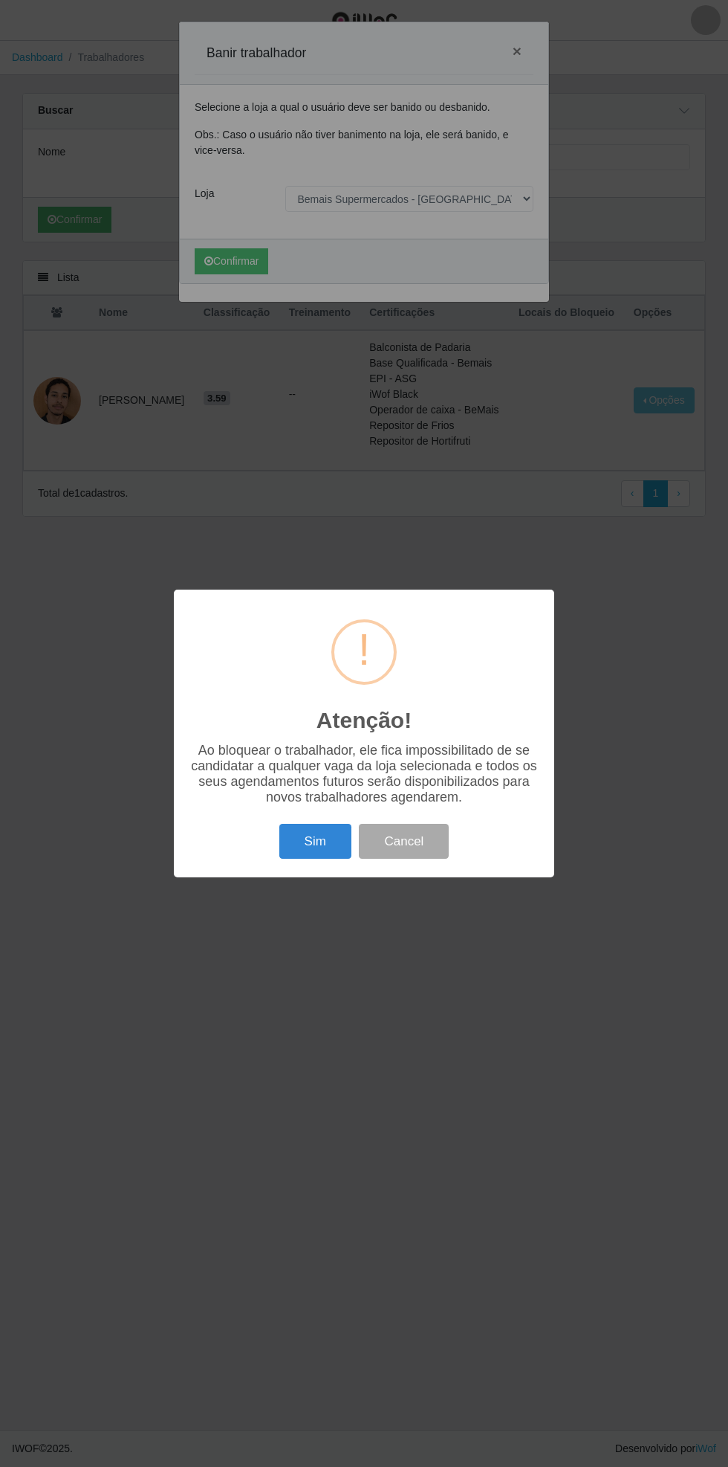
click at [297, 845] on button "Sim" at bounding box center [315, 841] width 72 height 35
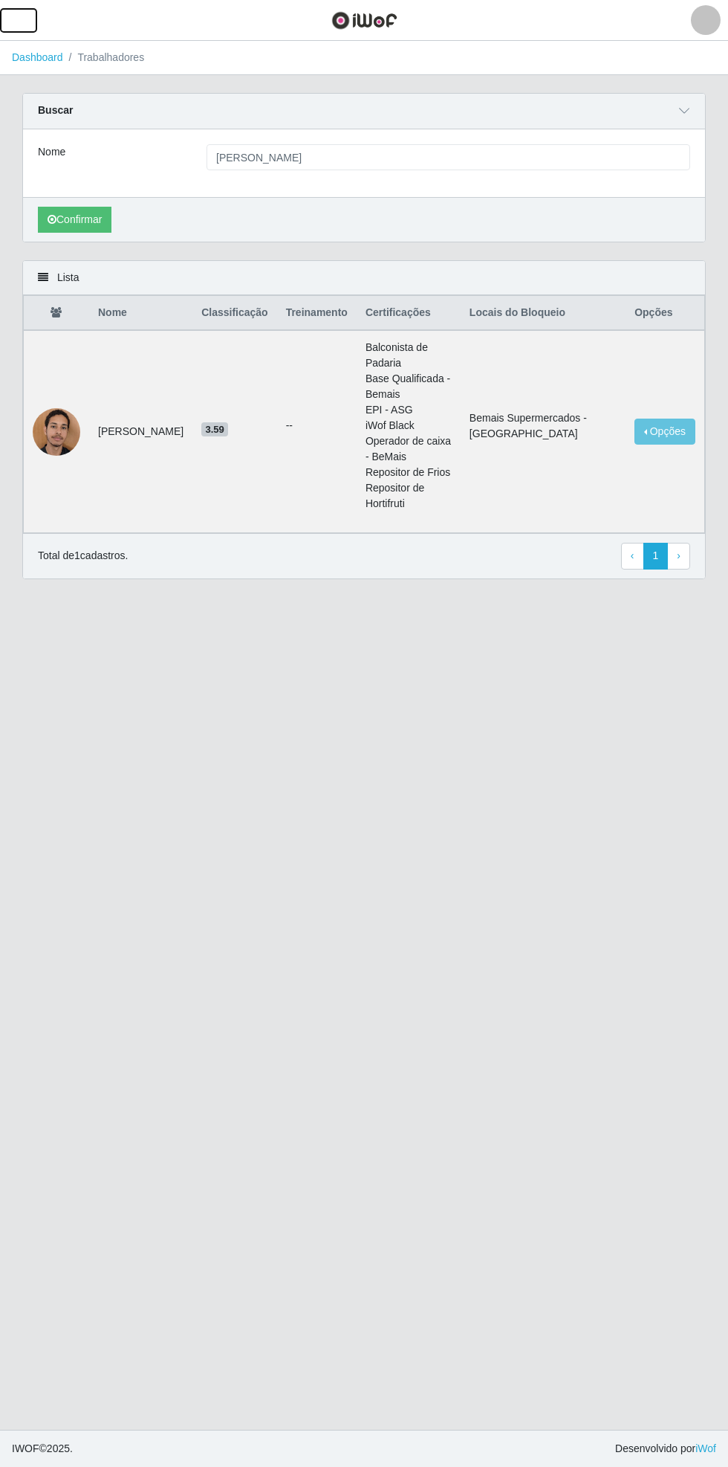
click at [33, 20] on button "button" at bounding box center [18, 20] width 37 height 25
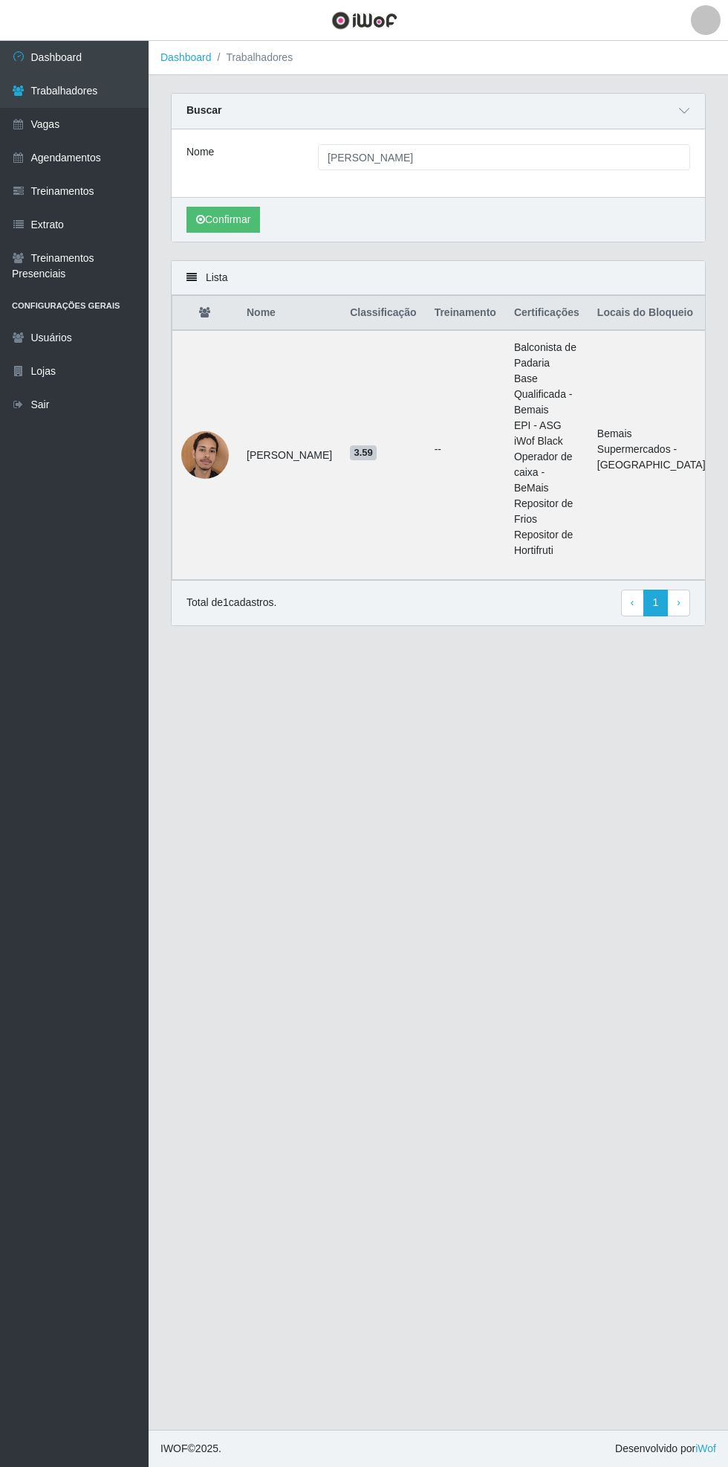
click at [135, 162] on link "Agendamentos" at bounding box center [74, 157] width 149 height 33
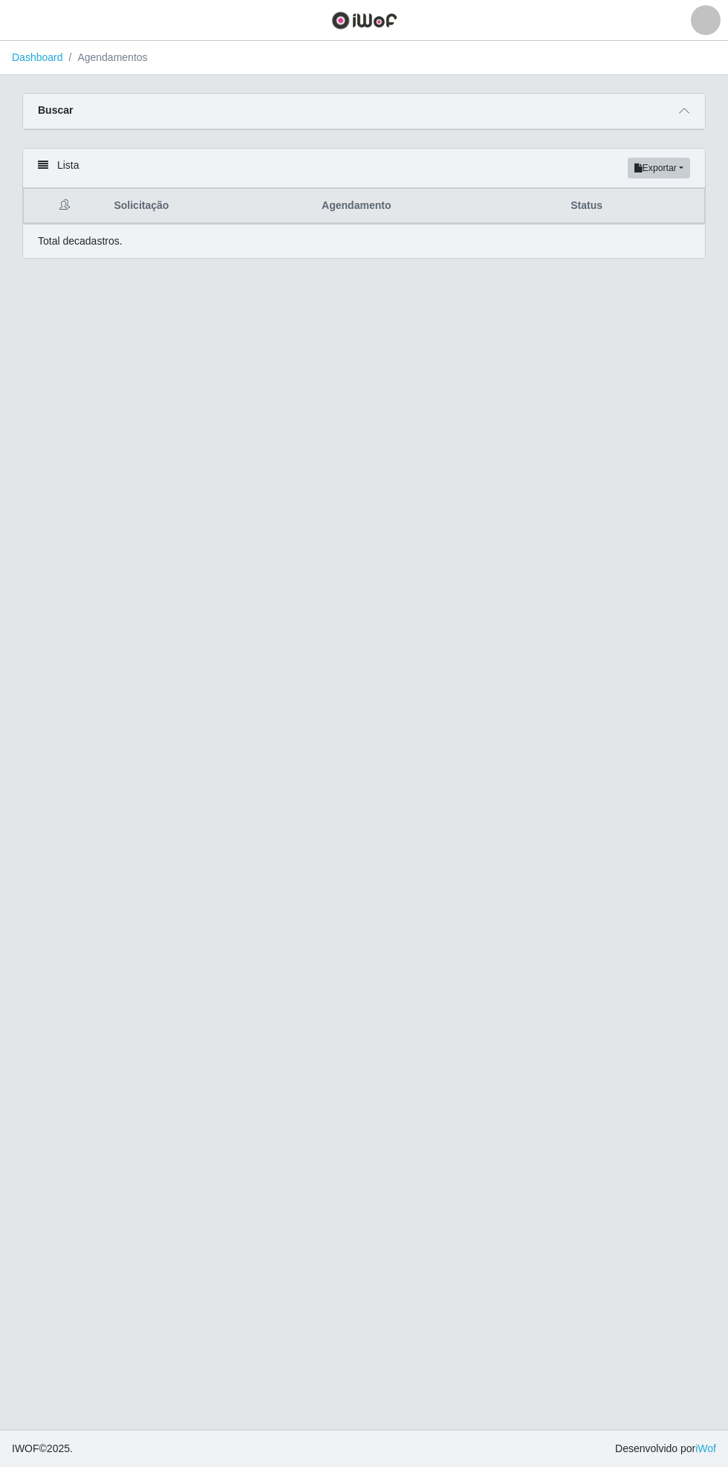
click at [688, 106] on icon at bounding box center [684, 111] width 10 height 10
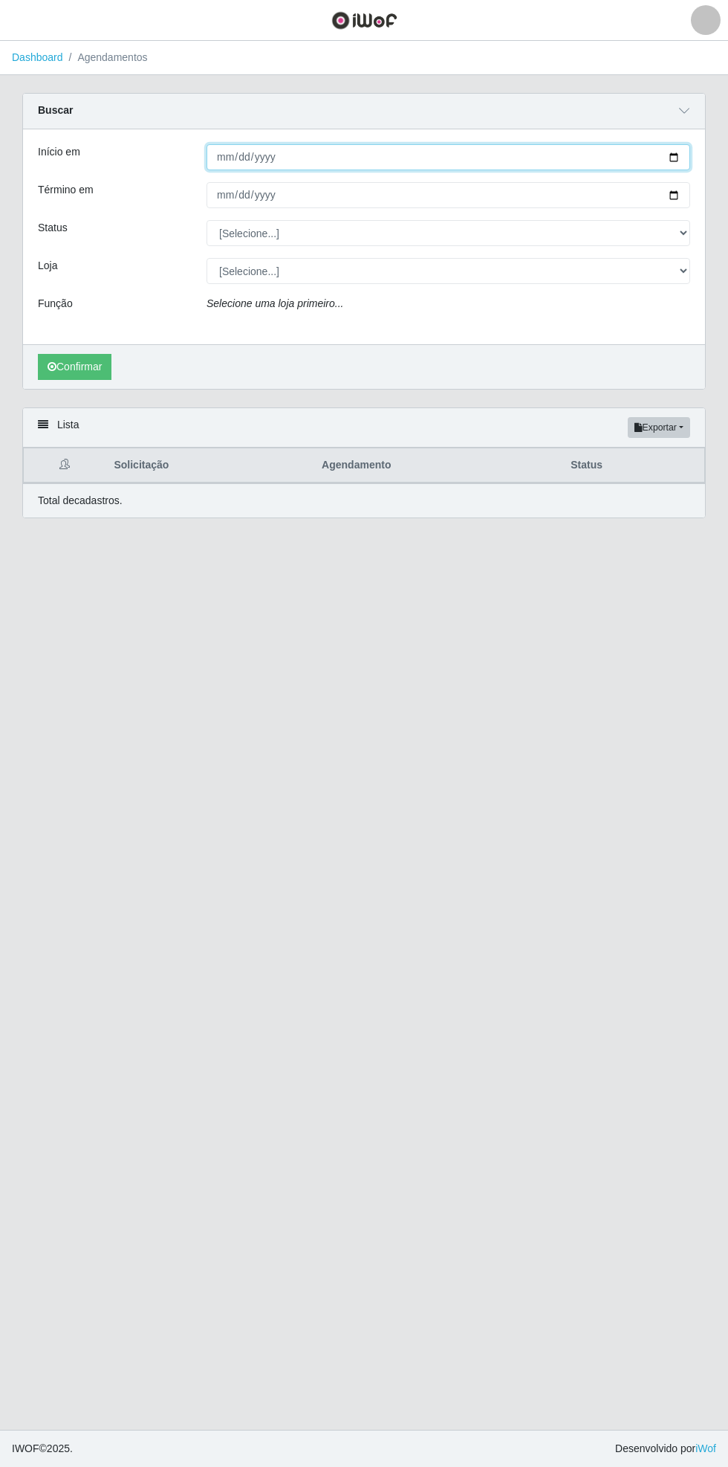
click at [688, 156] on input "Início em" at bounding box center [449, 157] width 484 height 26
type input "[DATE]"
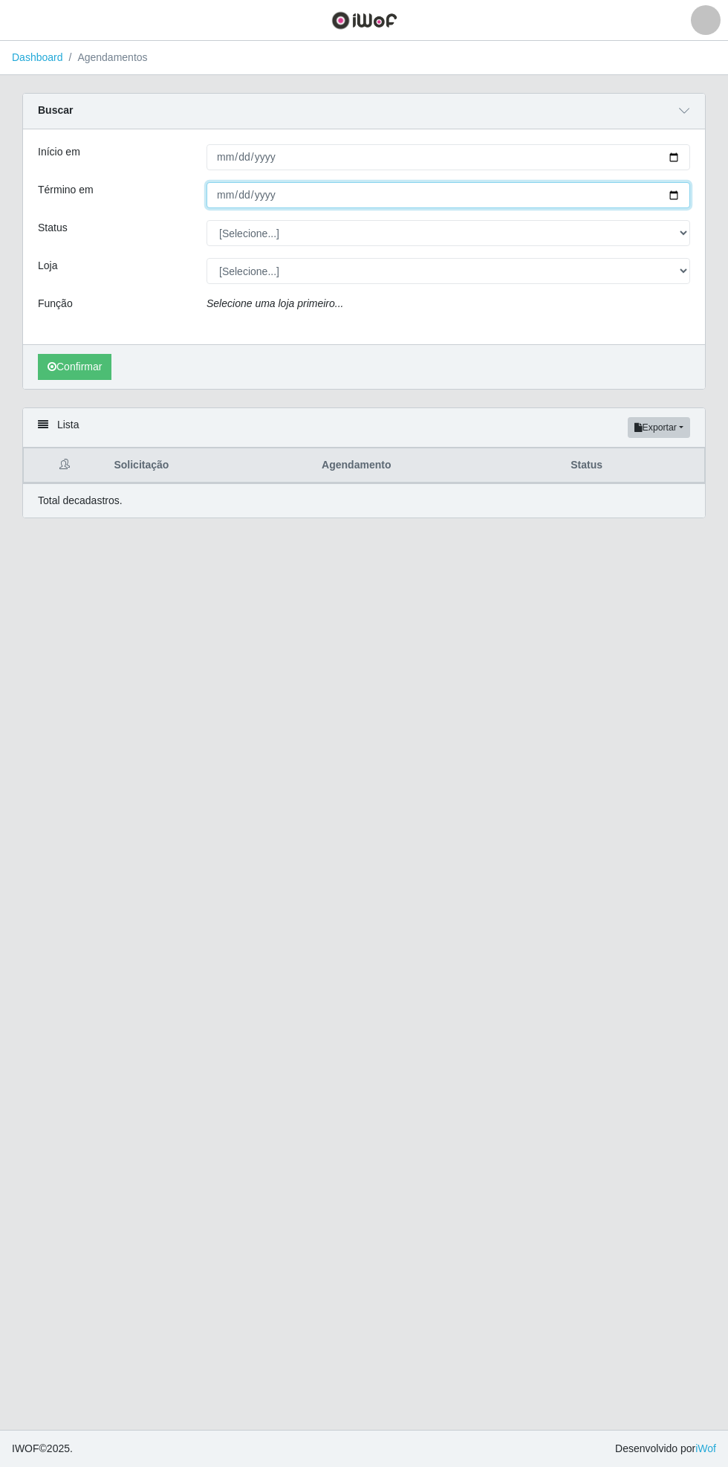
click at [688, 201] on input "Término em" at bounding box center [449, 195] width 484 height 26
type input "[DATE]"
click at [706, 269] on div "Carregando... Buscar Início em [DATE] Término em [DATE] Status [Selecione...] A…" at bounding box center [364, 250] width 706 height 314
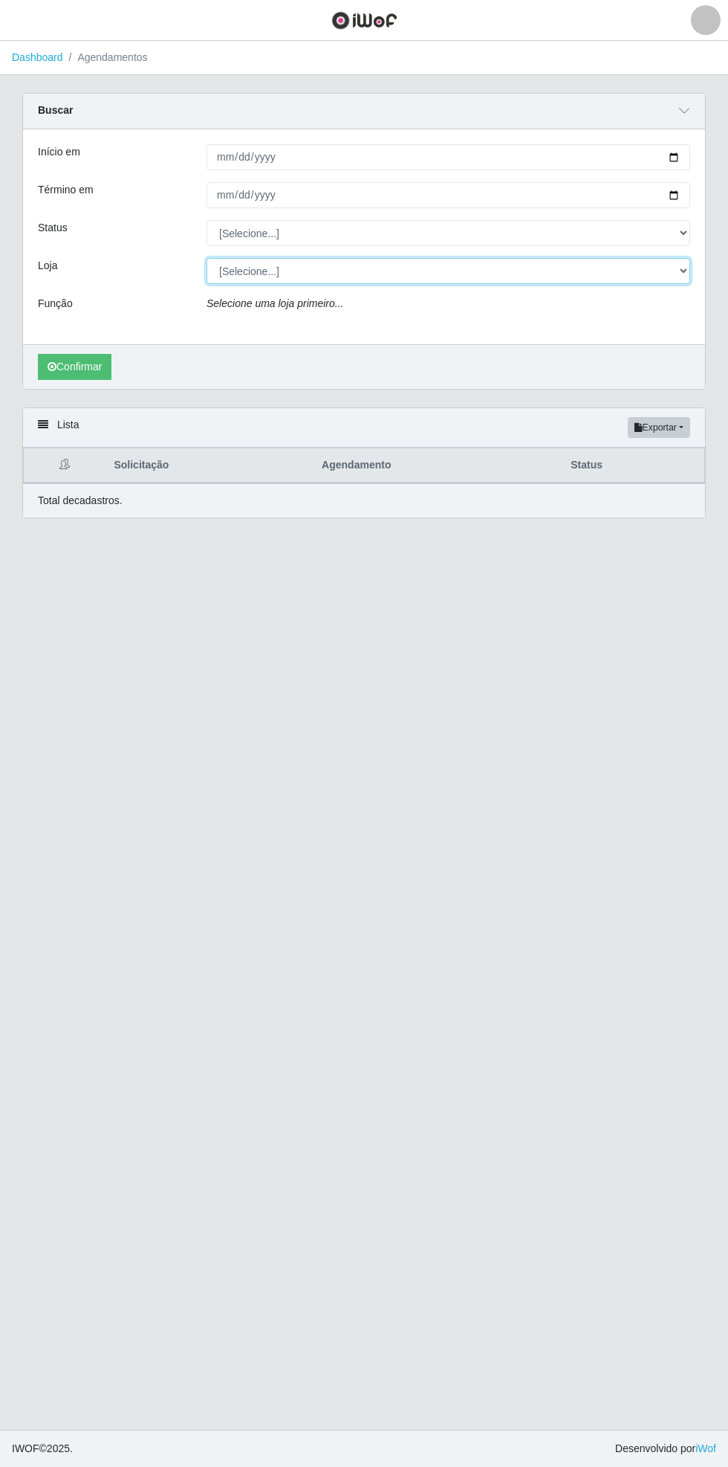
click at [688, 273] on select "[Selecione...] Bemais Supermercados - [GEOGRAPHIC_DATA]" at bounding box center [449, 271] width 484 height 26
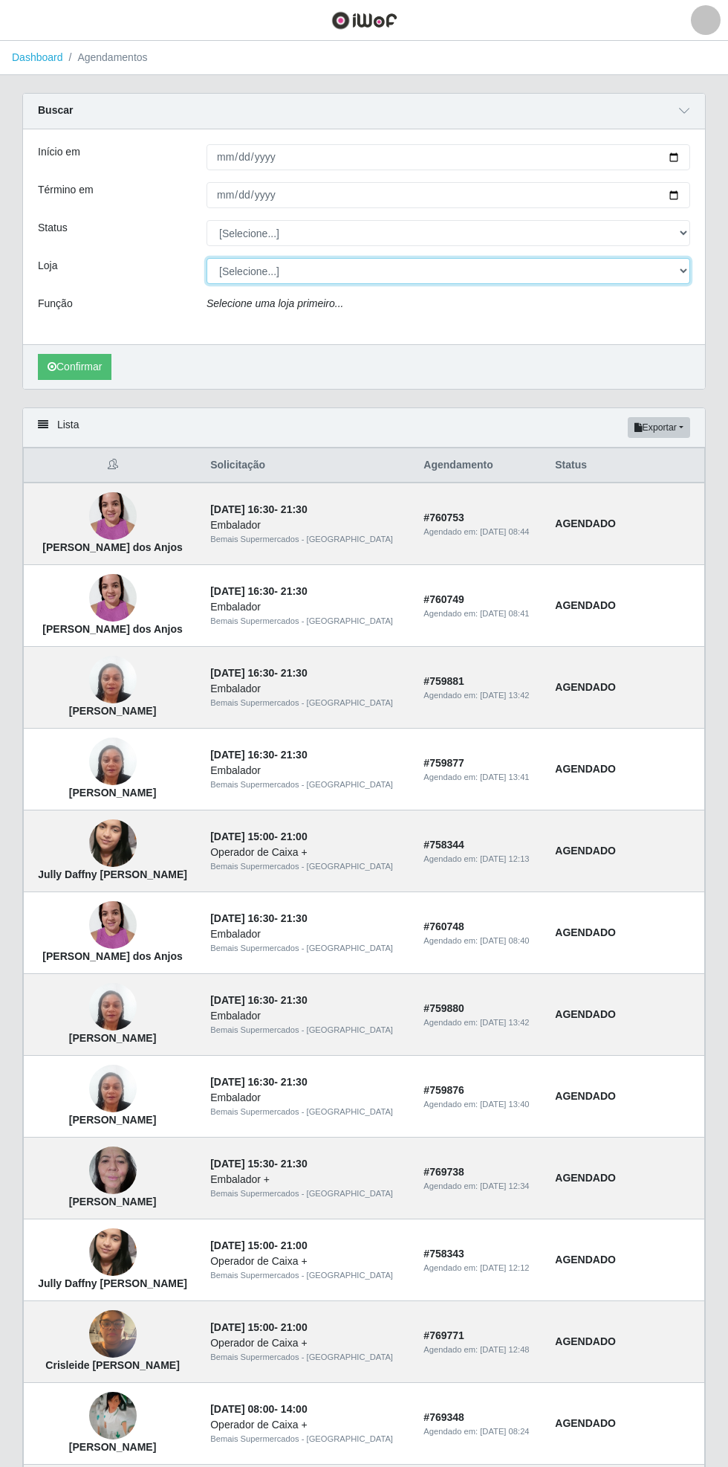
select select "250"
click at [207, 258] on select "[Selecione...] Bemais Supermercados - [GEOGRAPHIC_DATA]" at bounding box center [449, 271] width 484 height 26
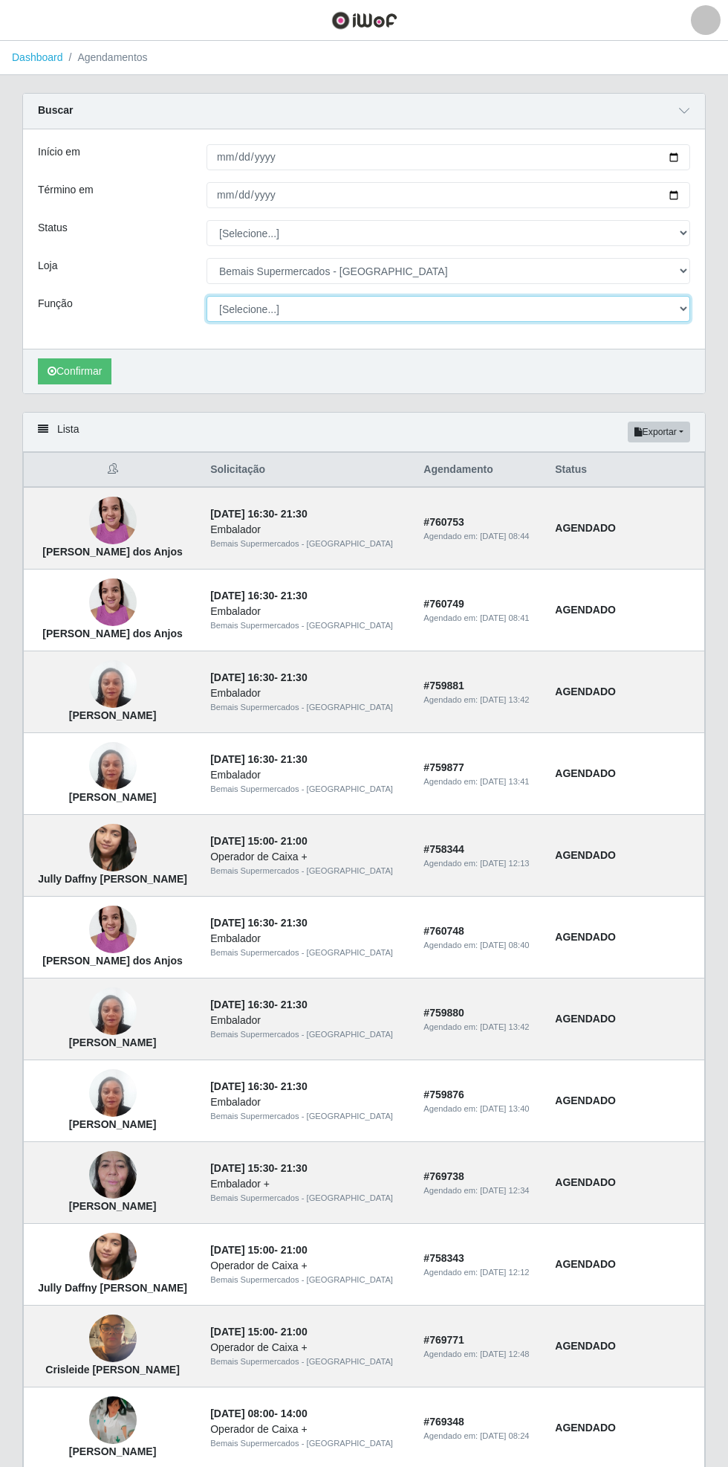
click at [682, 309] on select "[Selecione...] ASG ASG + ASG ++ Auxiliar de Estacionamento Auxiliar de Estacion…" at bounding box center [449, 309] width 484 height 26
select select "72"
click at [207, 296] on select "[Selecione...] ASG ASG + ASG ++ Auxiliar de Estacionamento Auxiliar de Estacion…" at bounding box center [449, 309] width 484 height 26
click at [68, 377] on button "Confirmar" at bounding box center [75, 371] width 74 height 26
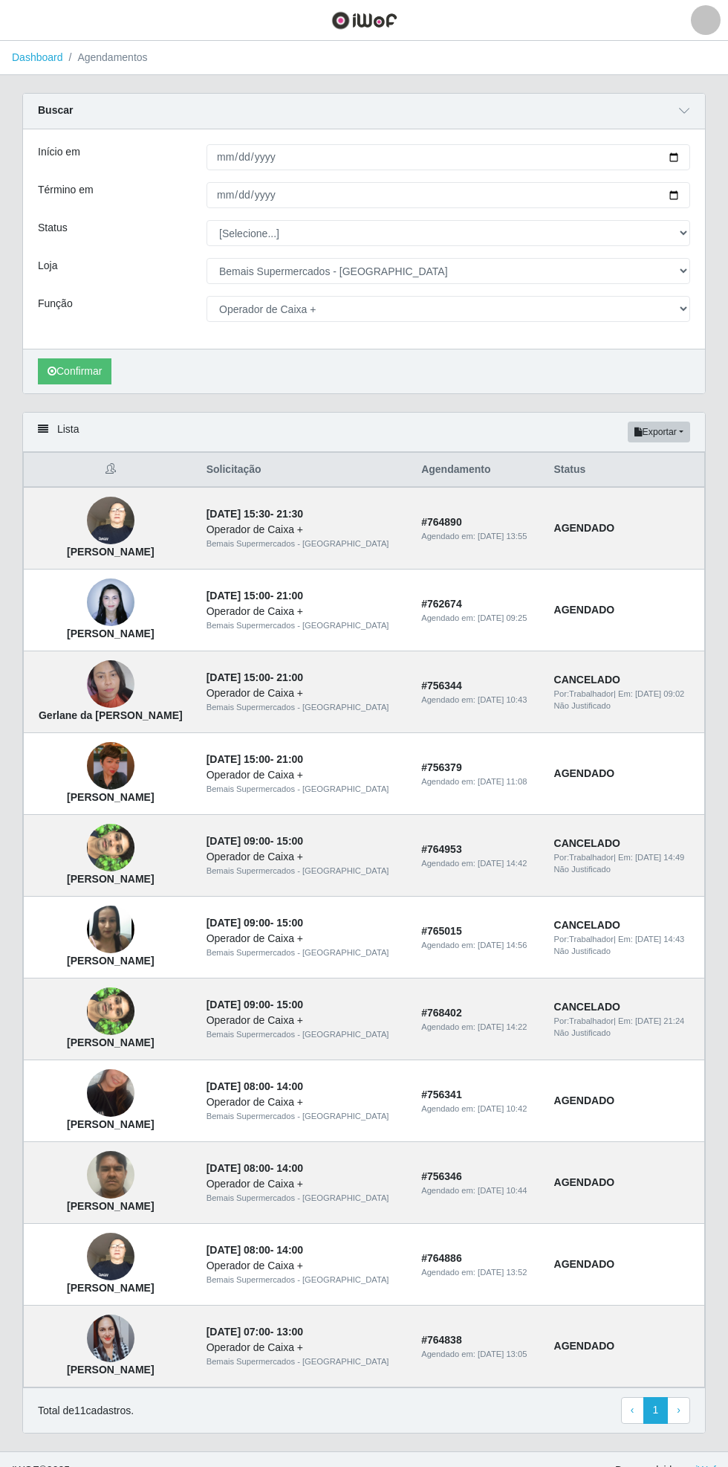
click at [108, 874] on img at bounding box center [111, 848] width 48 height 85
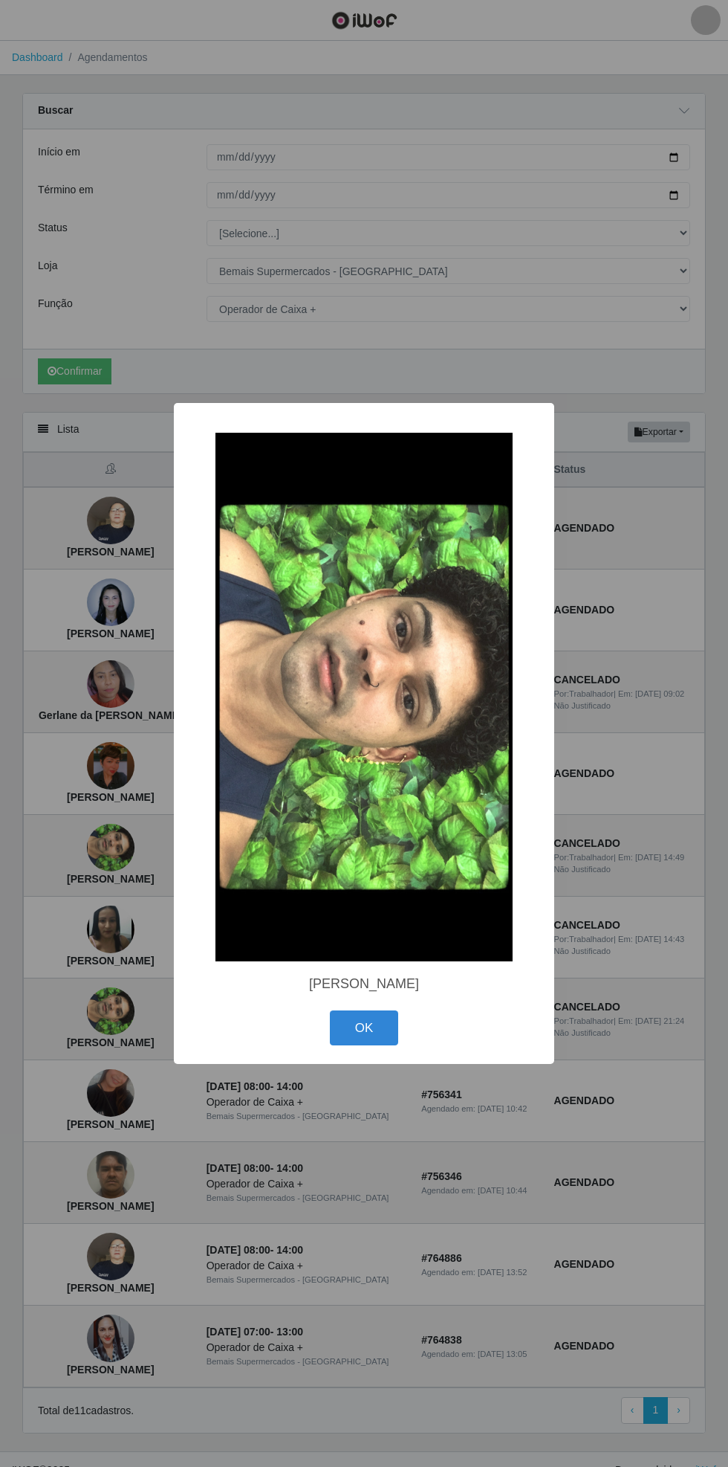
click at [379, 1033] on button "OK" at bounding box center [364, 1027] width 69 height 35
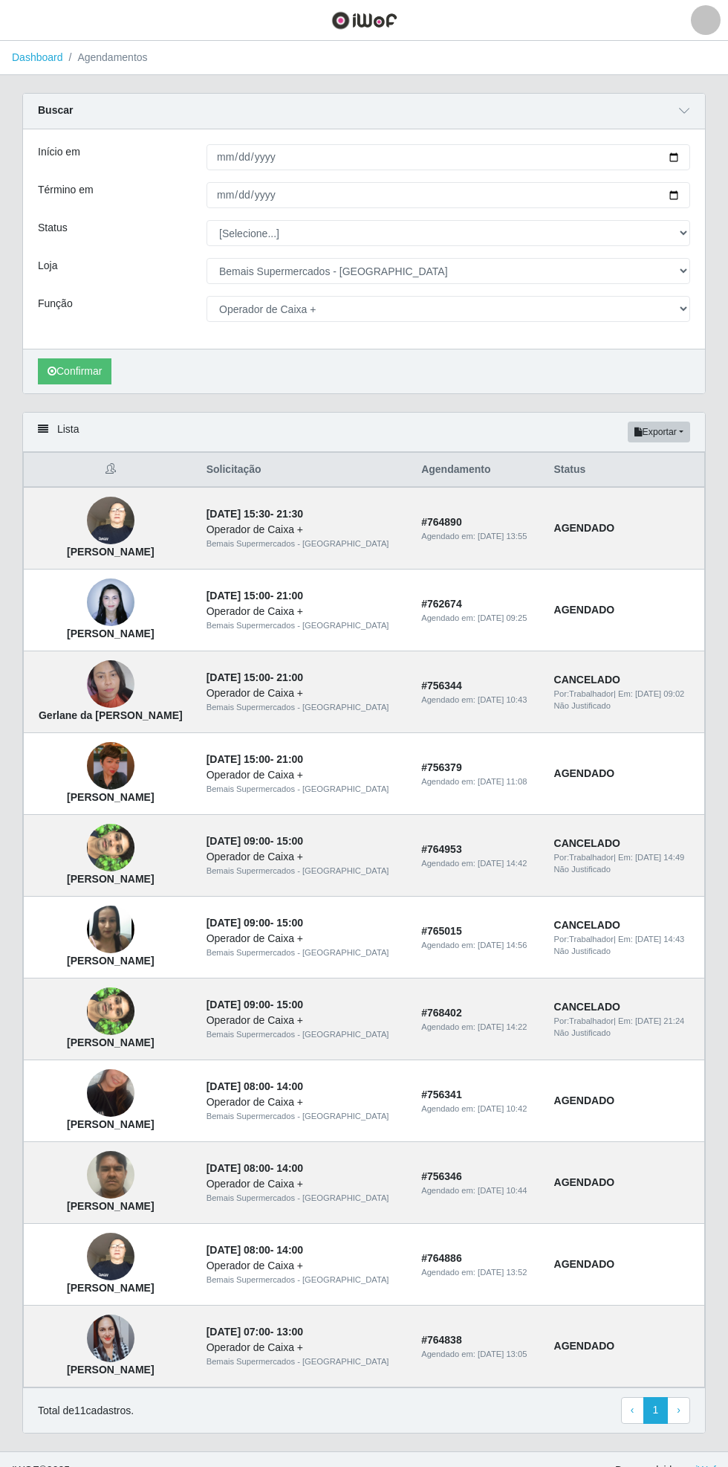
click at [111, 1113] on img at bounding box center [111, 1093] width 48 height 85
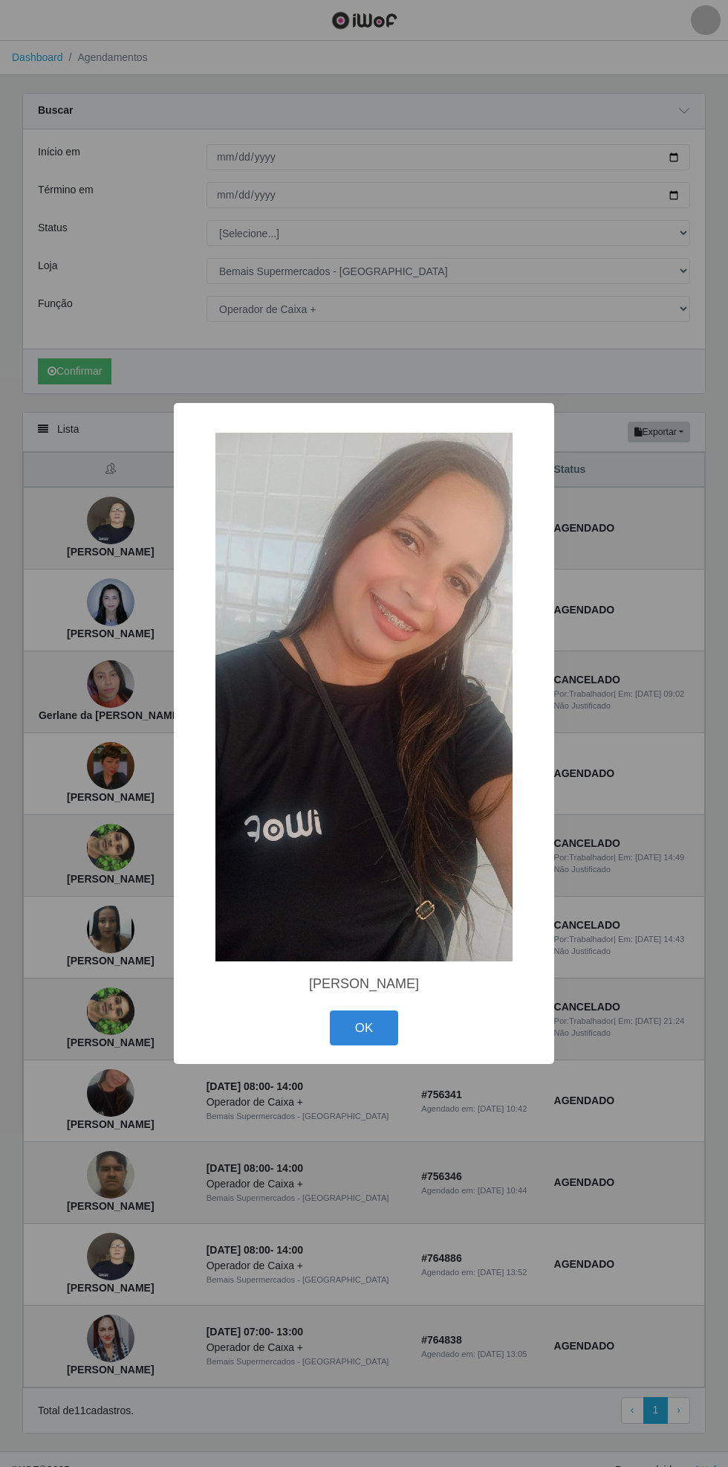
click at [364, 1027] on button "OK" at bounding box center [364, 1027] width 69 height 35
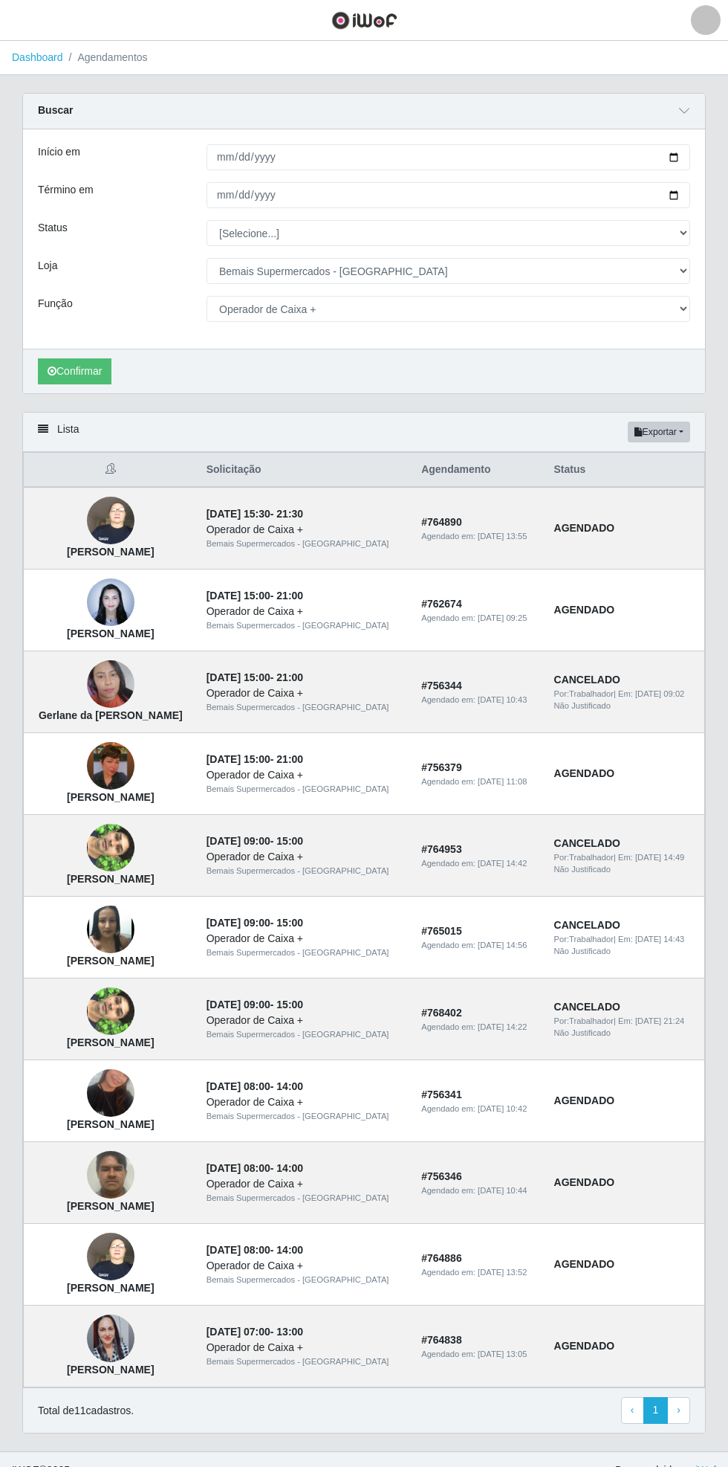
click at [104, 596] on img at bounding box center [111, 602] width 48 height 63
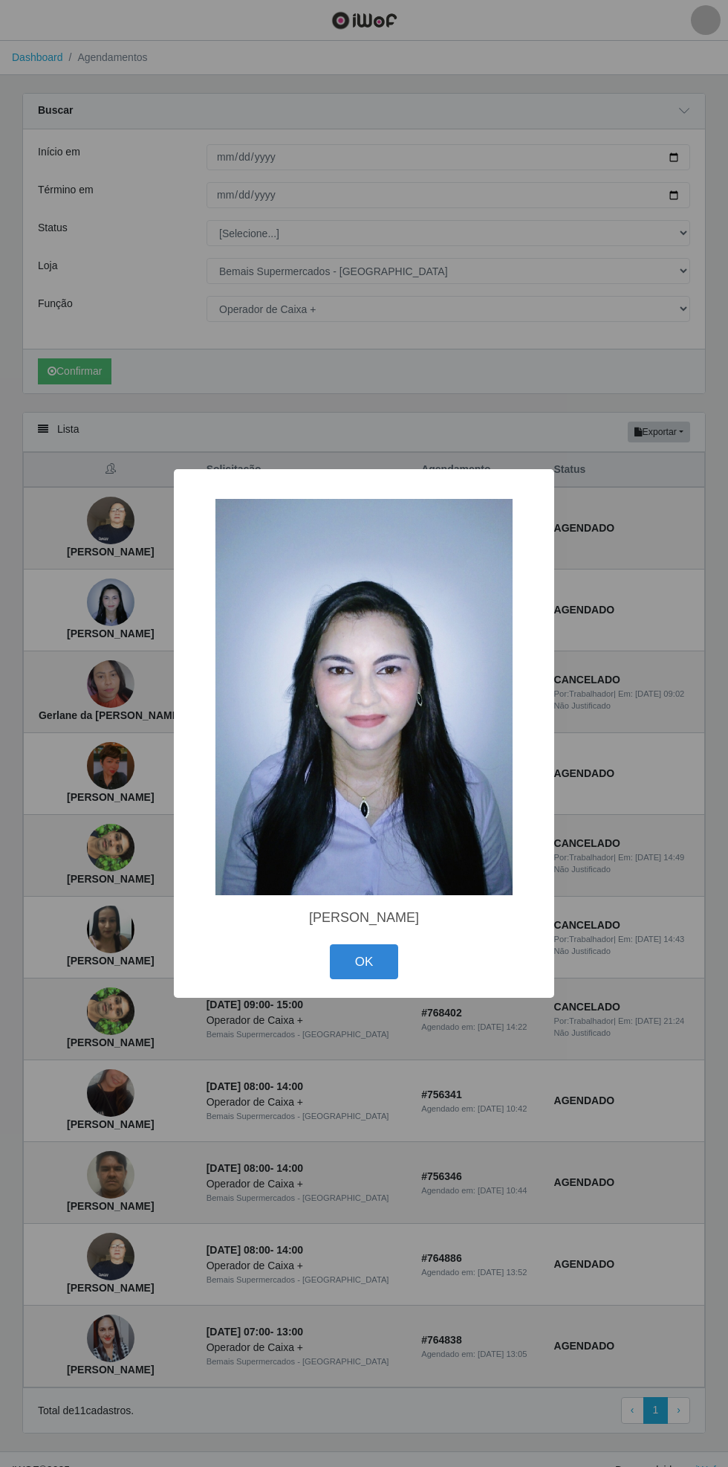
click at [360, 963] on button "OK" at bounding box center [364, 961] width 69 height 35
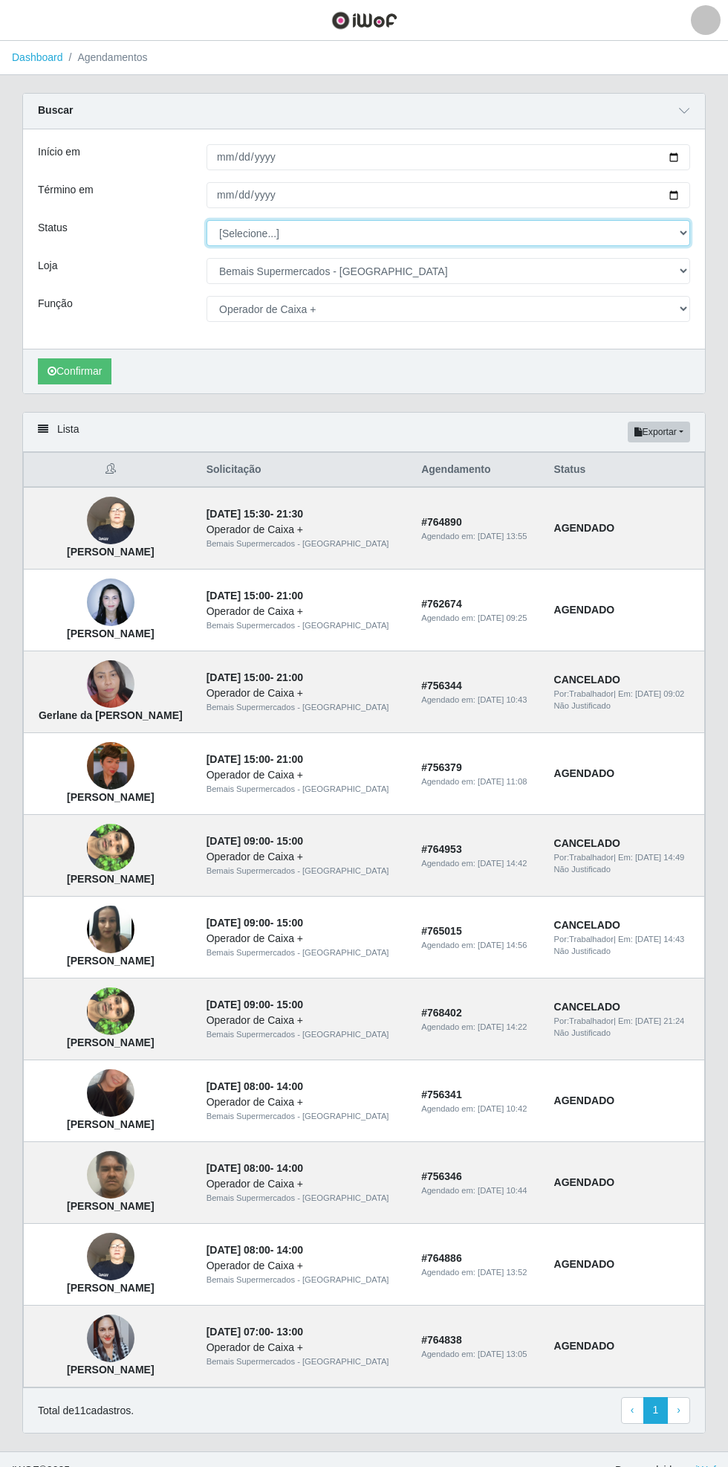
click at [680, 227] on select "[Selecione...] AGENDADO AGUARDANDO LIBERAR EM ANDAMENTO EM REVISÃO FINALIZADO C…" at bounding box center [449, 233] width 484 height 26
select select "AGENDADO"
click at [207, 220] on select "[Selecione...] AGENDADO AGUARDANDO LIBERAR EM ANDAMENTO EM REVISÃO FINALIZADO C…" at bounding box center [449, 233] width 484 height 26
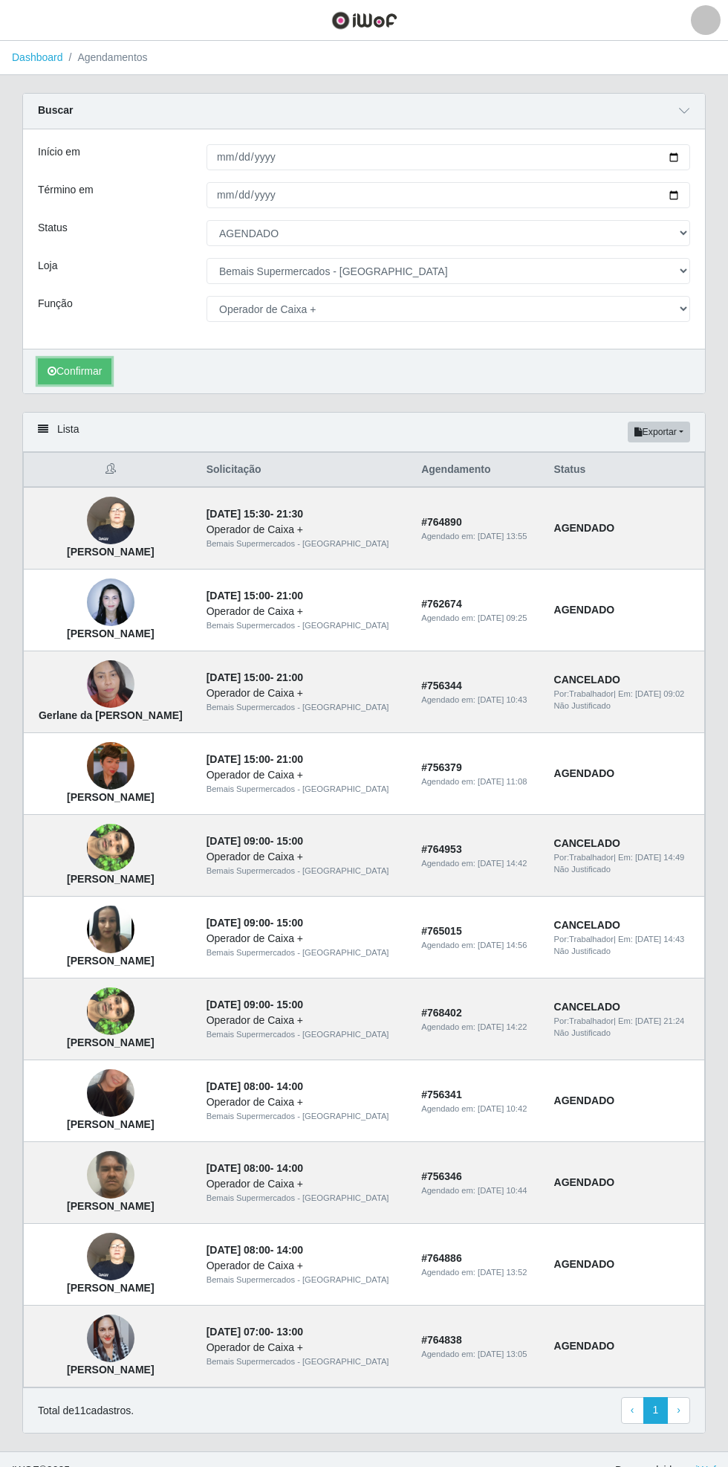
click at [76, 365] on button "Confirmar" at bounding box center [75, 371] width 74 height 26
